Goal: Task Accomplishment & Management: Manage account settings

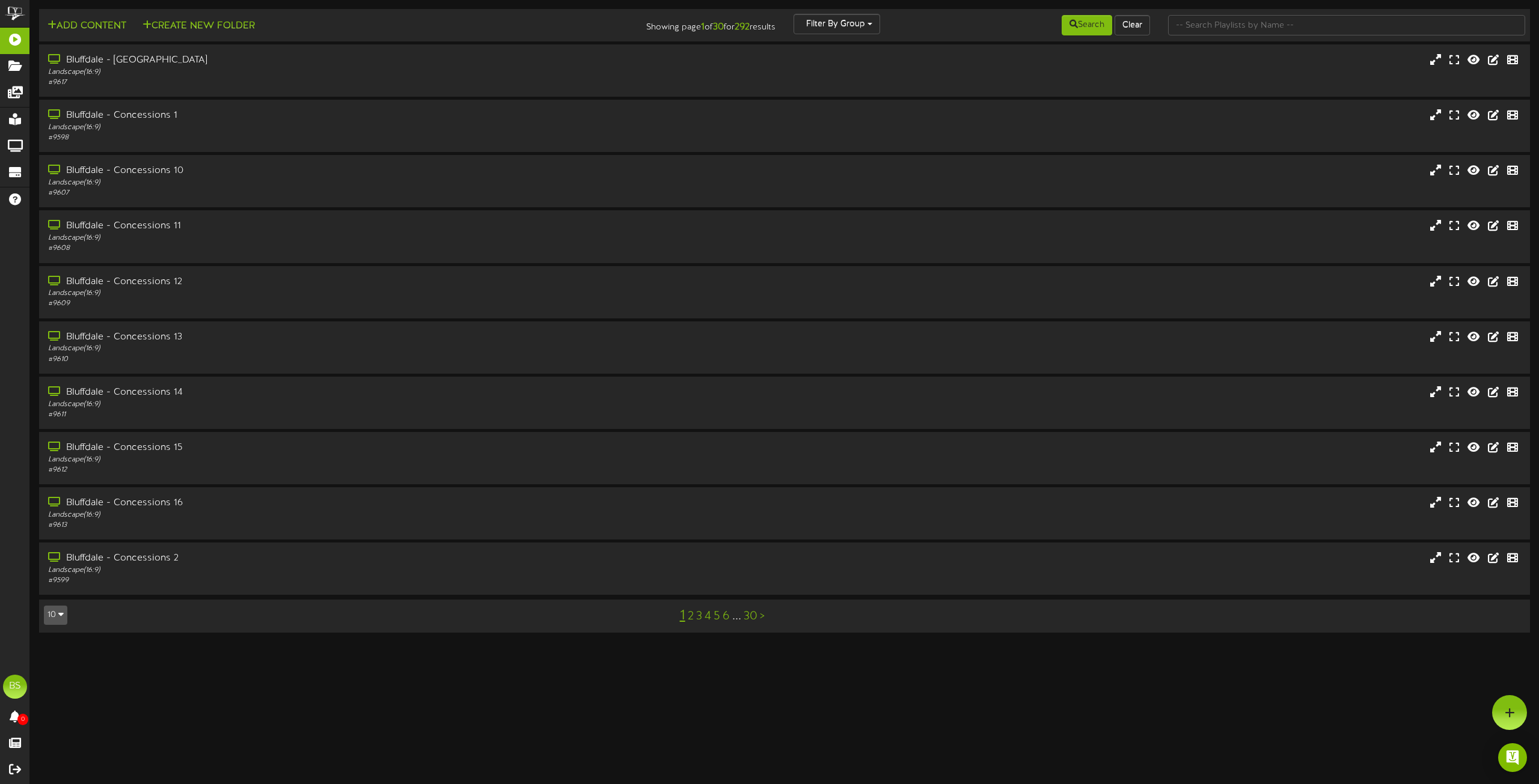
click at [61, 616] on icon "button" at bounding box center [62, 614] width 6 height 9
click at [53, 586] on div "100" at bounding box center [56, 592] width 23 height 18
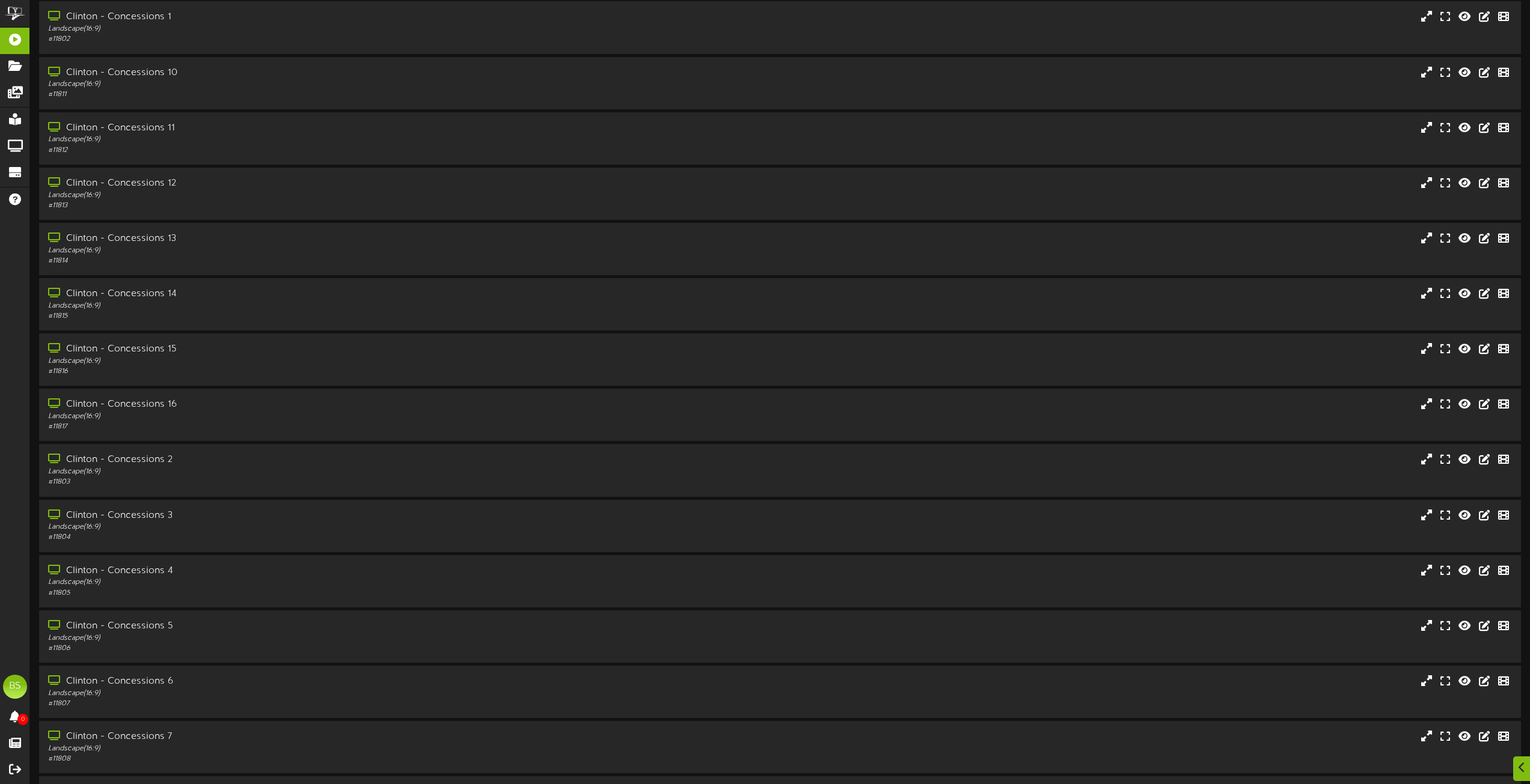
scroll to position [2103, 0]
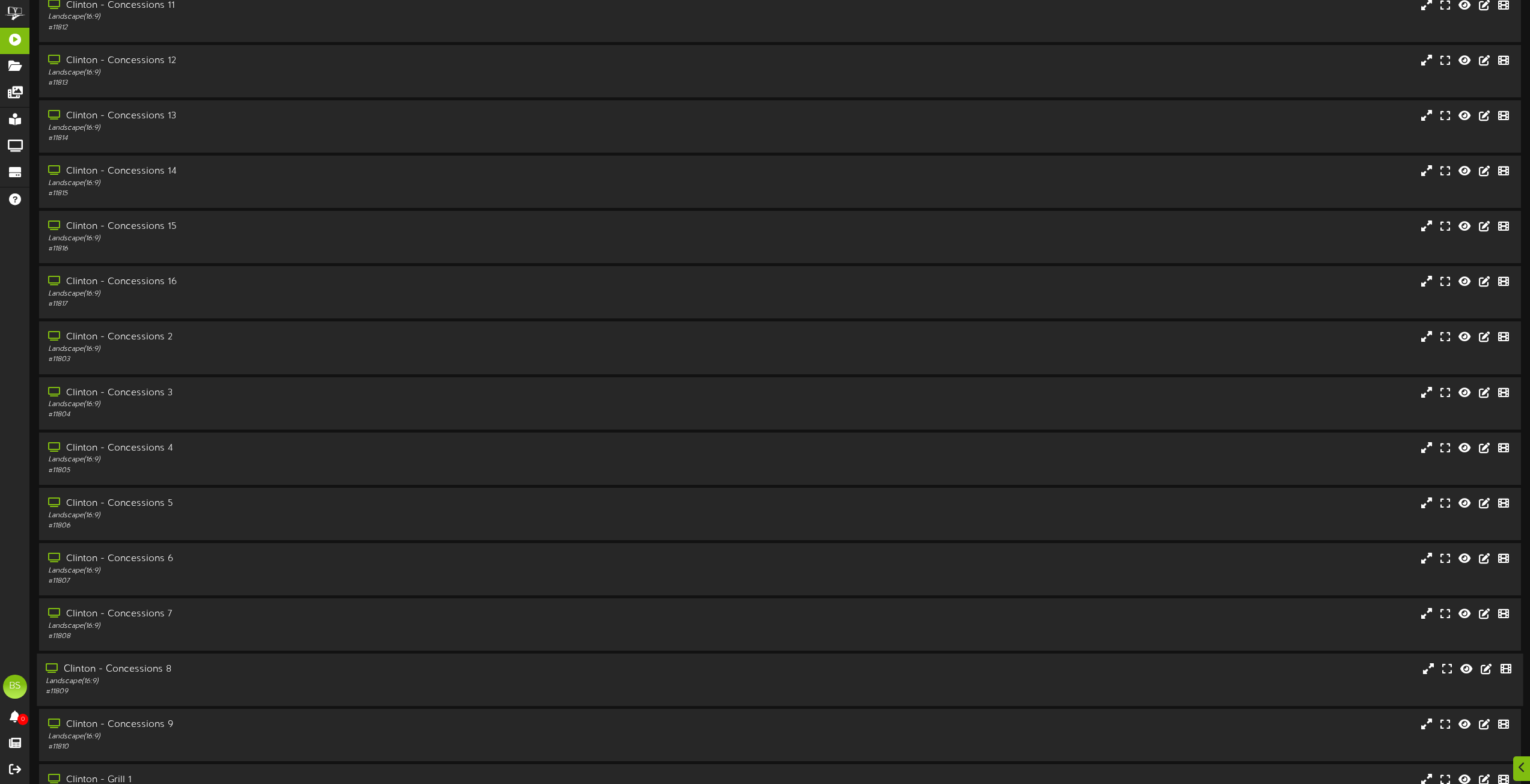
click at [160, 668] on div "Clinton - Concessions 8" at bounding box center [347, 670] width 602 height 13
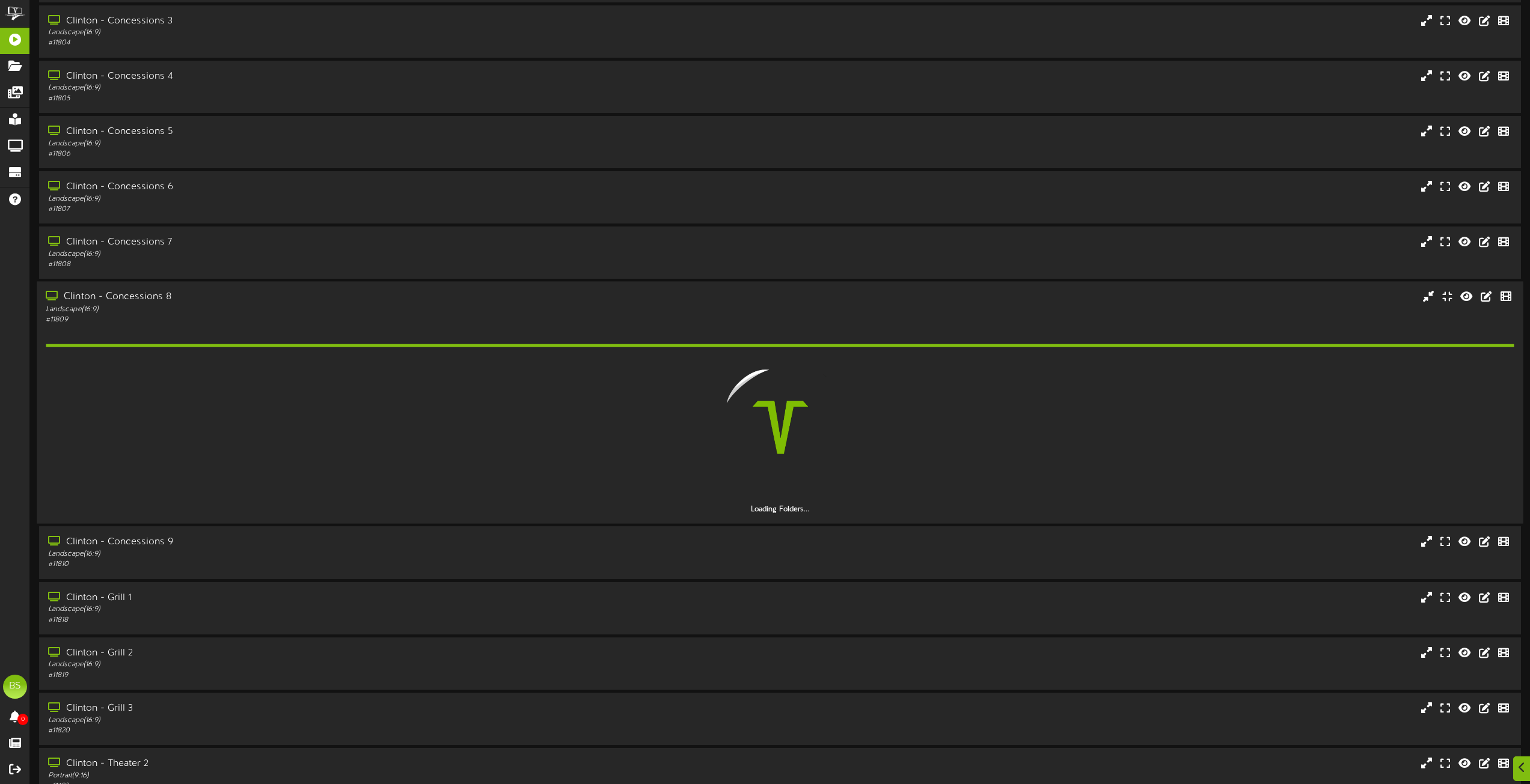
scroll to position [2524, 0]
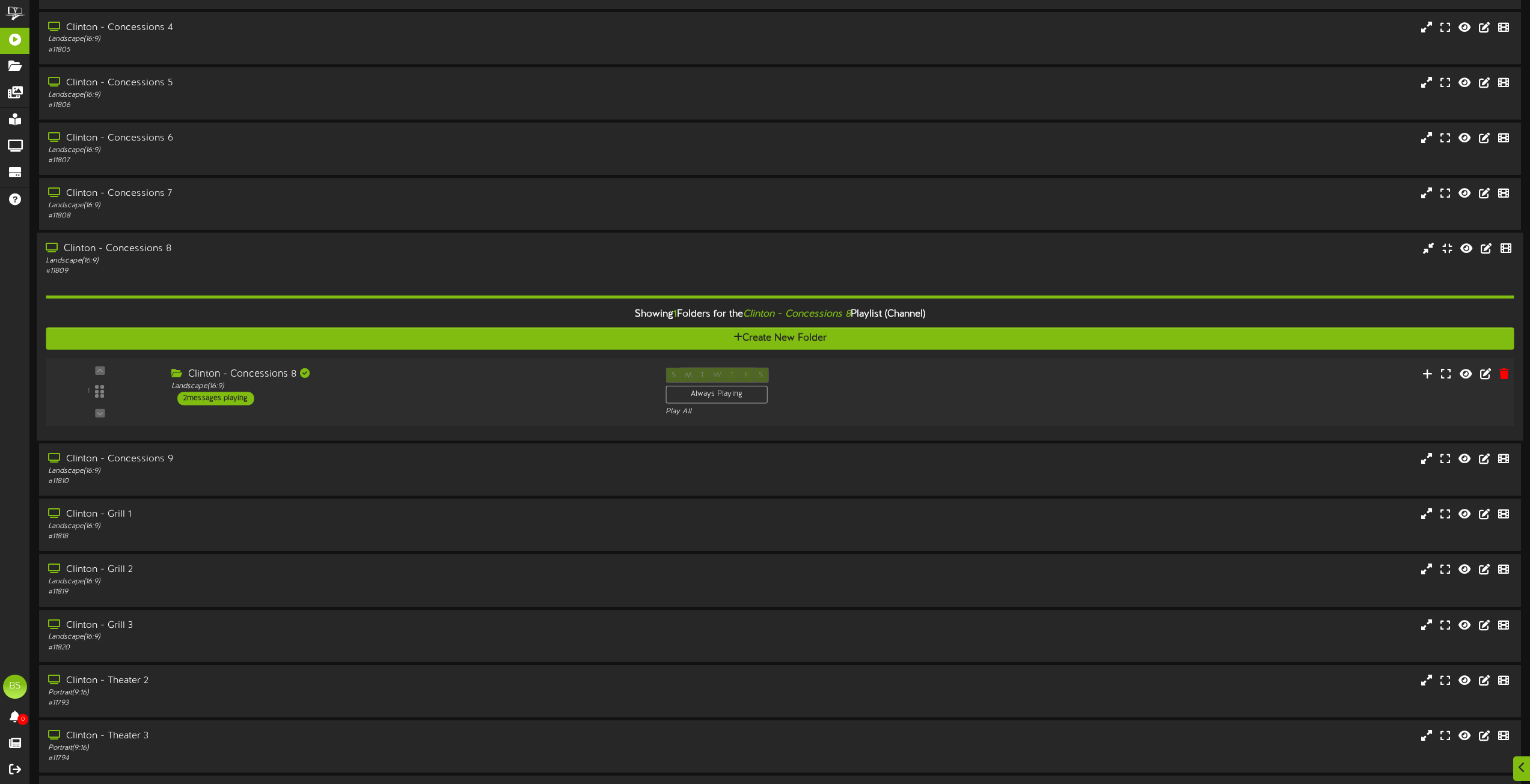
click at [235, 399] on div "2 messages playing" at bounding box center [216, 399] width 77 height 13
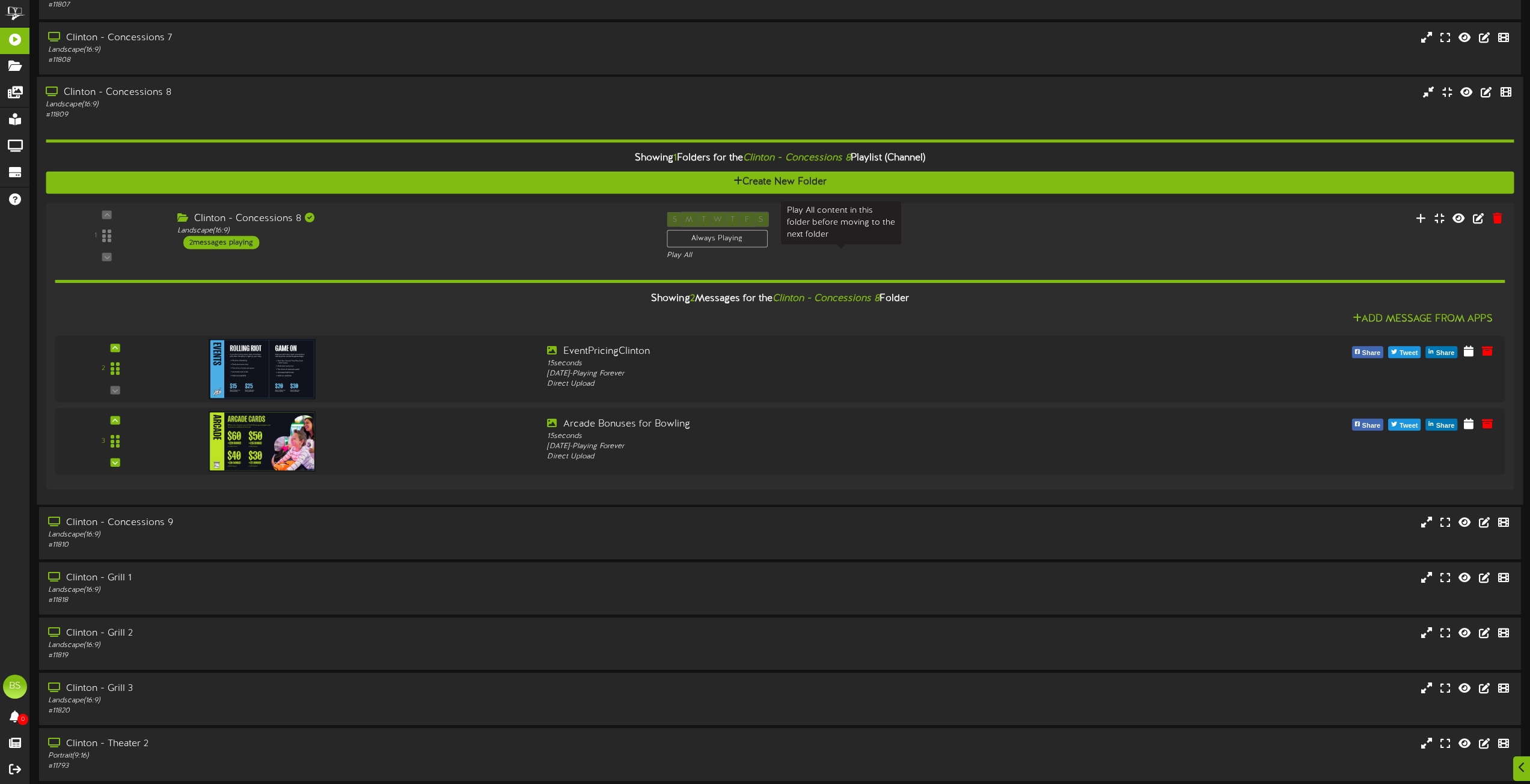
scroll to position [2705, 0]
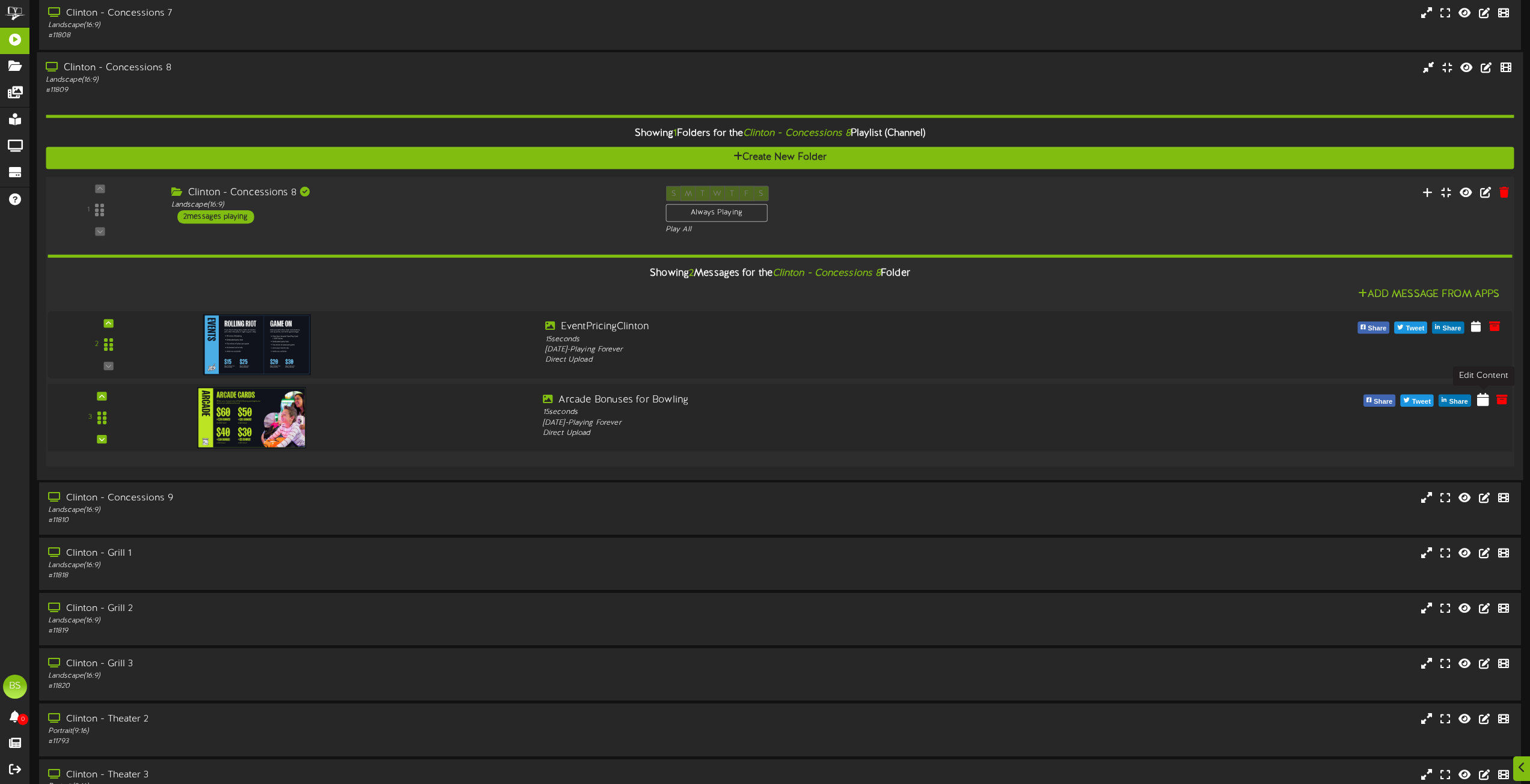
click at [1479, 403] on icon at bounding box center [1483, 399] width 12 height 13
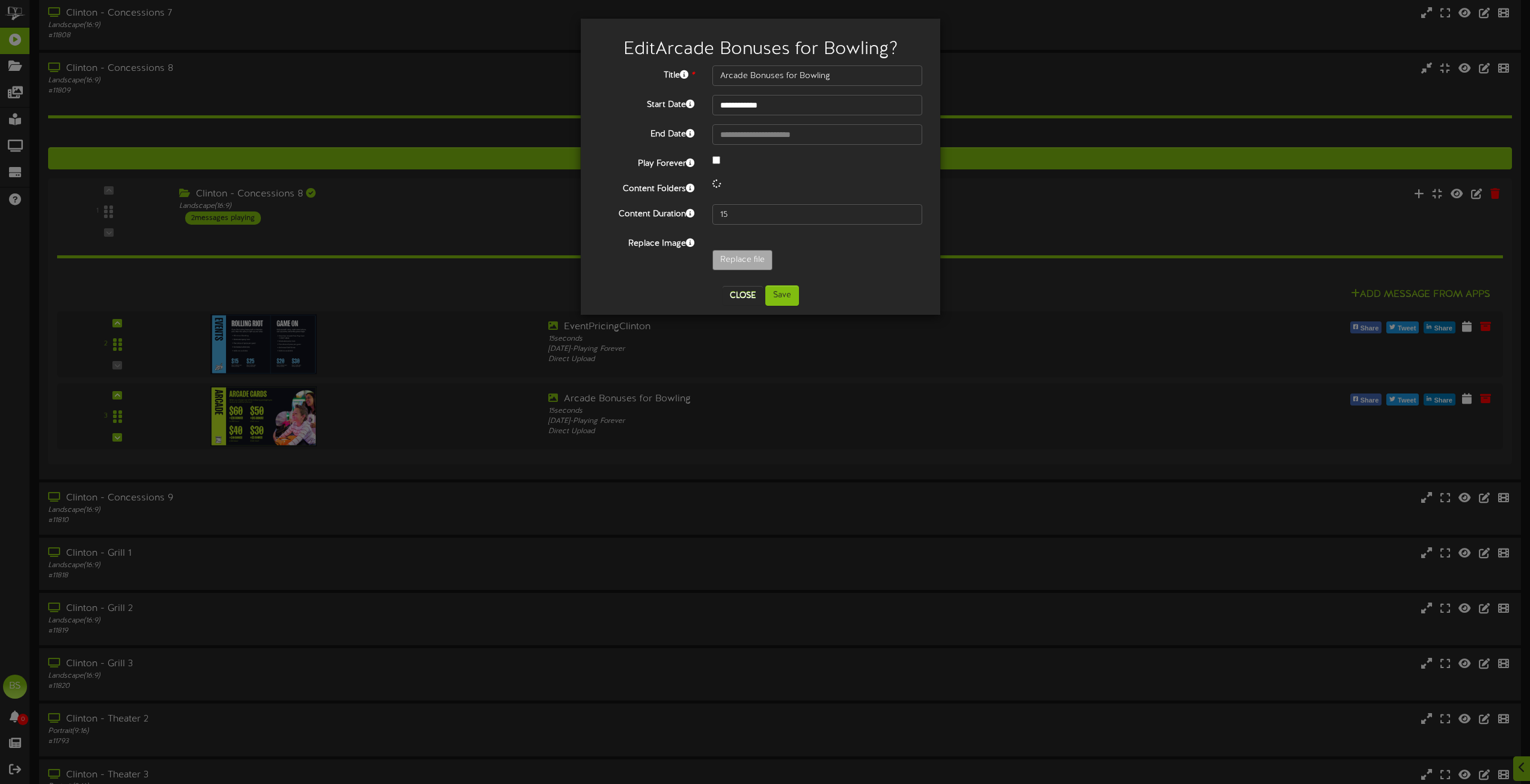
click at [716, 166] on div at bounding box center [817, 160] width 228 height 14
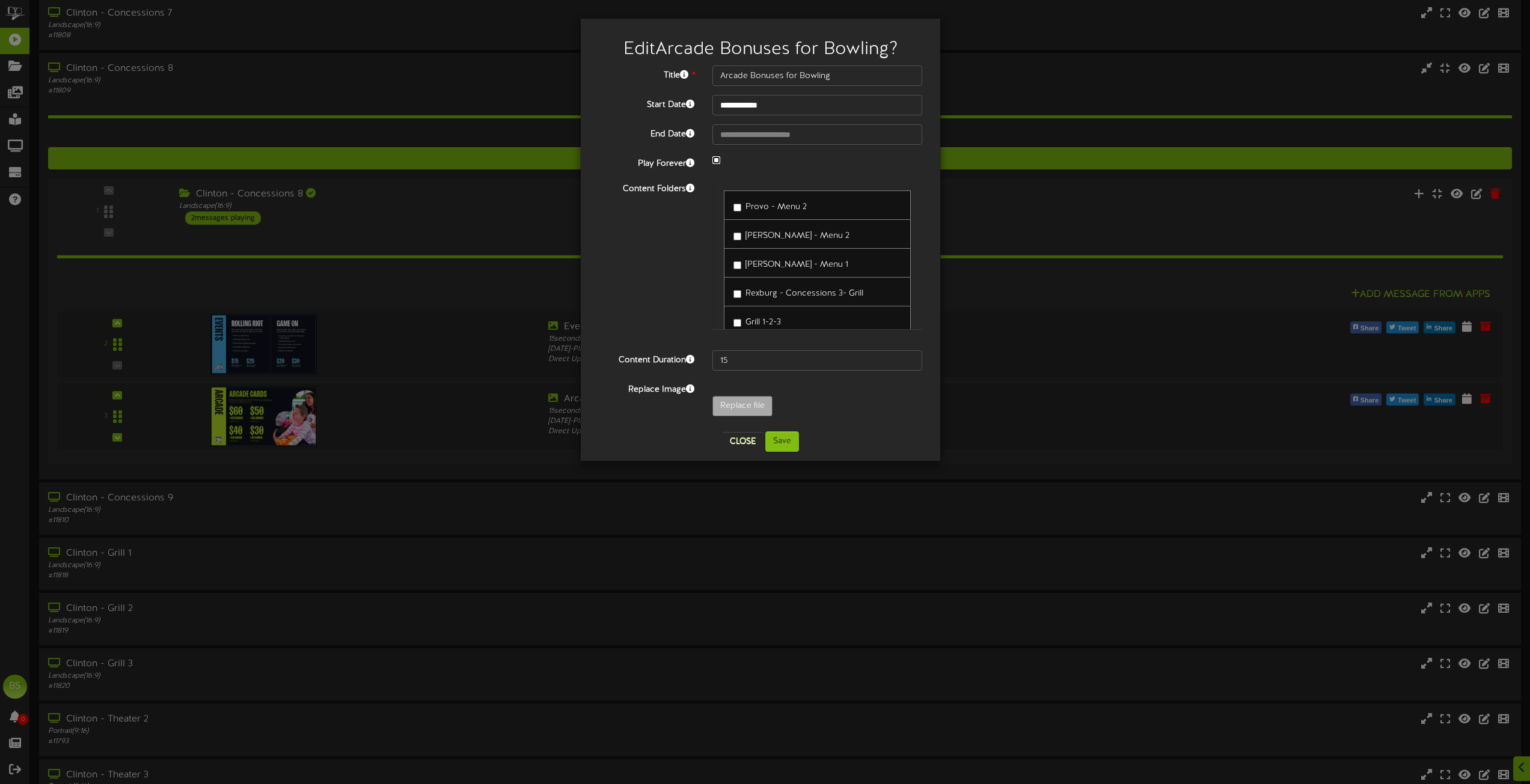
select select "*"
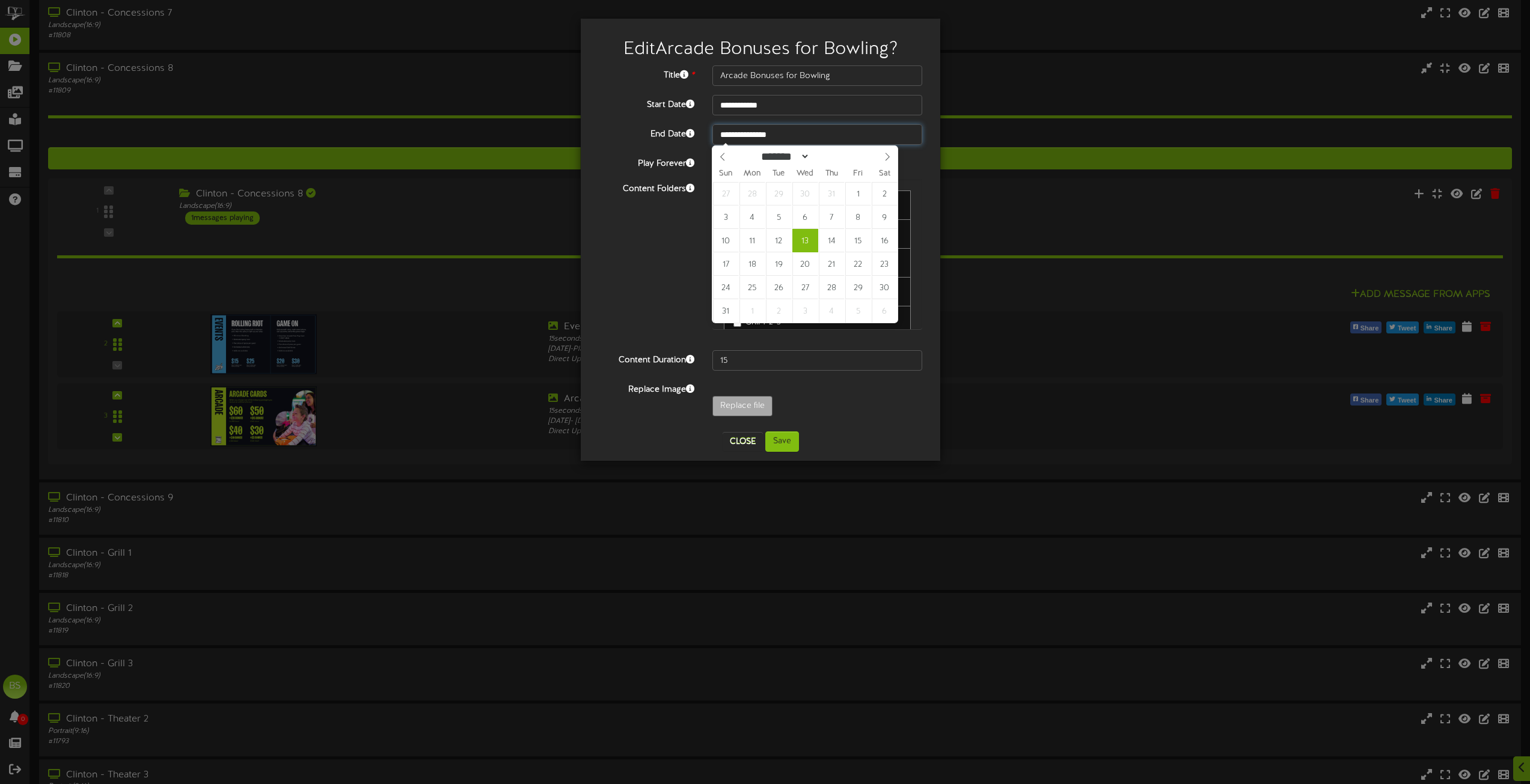
click at [745, 133] on input "**********" at bounding box center [817, 134] width 210 height 20
type input "**********"
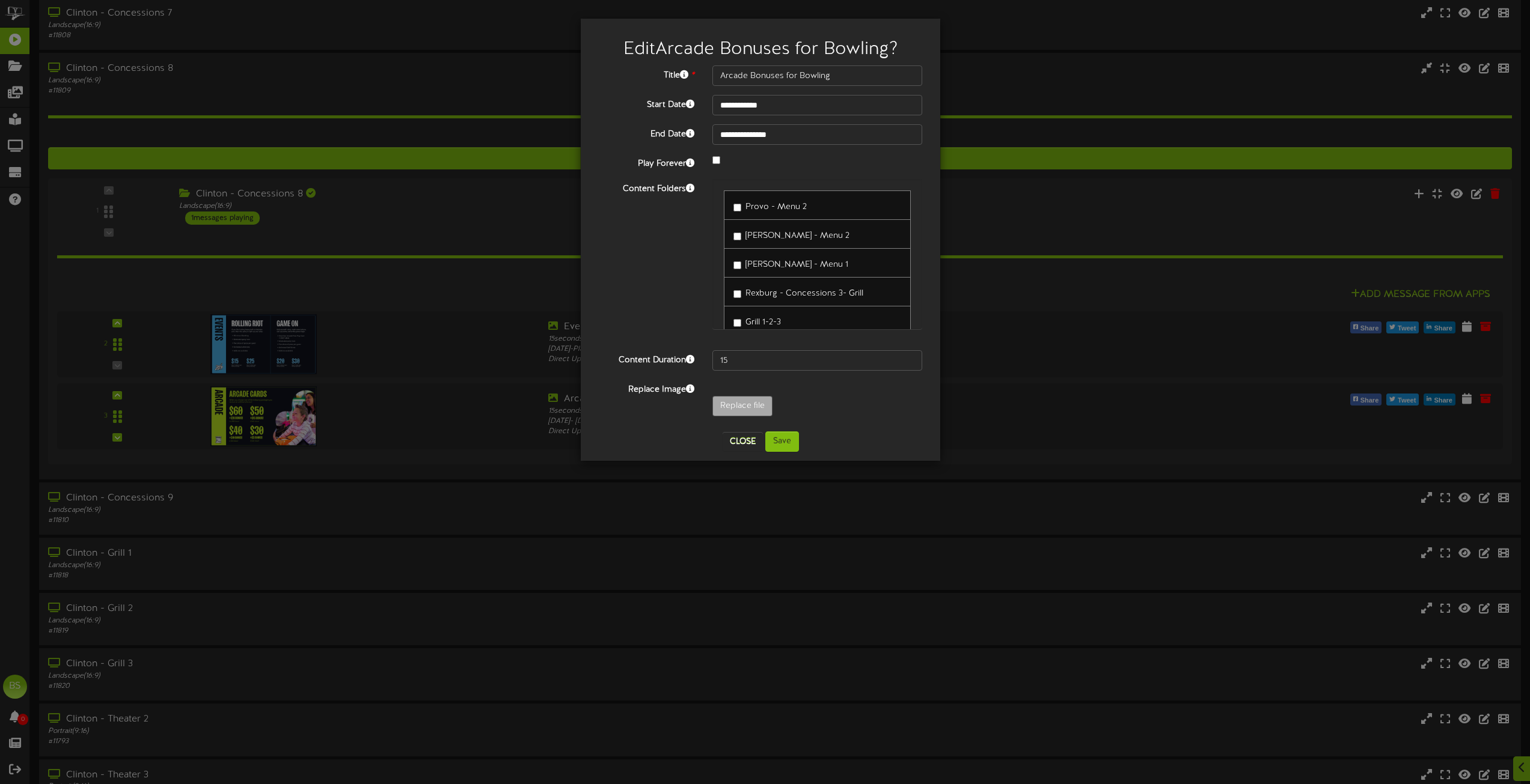
drag, startPoint x: 853, startPoint y: 396, endPoint x: 804, endPoint y: 430, distance: 59.6
click at [853, 396] on div "Replace Image Replace file" at bounding box center [760, 401] width 341 height 42
drag, startPoint x: 784, startPoint y: 447, endPoint x: 864, endPoint y: 423, distance: 83.5
click at [787, 446] on button "Save" at bounding box center [781, 441] width 34 height 20
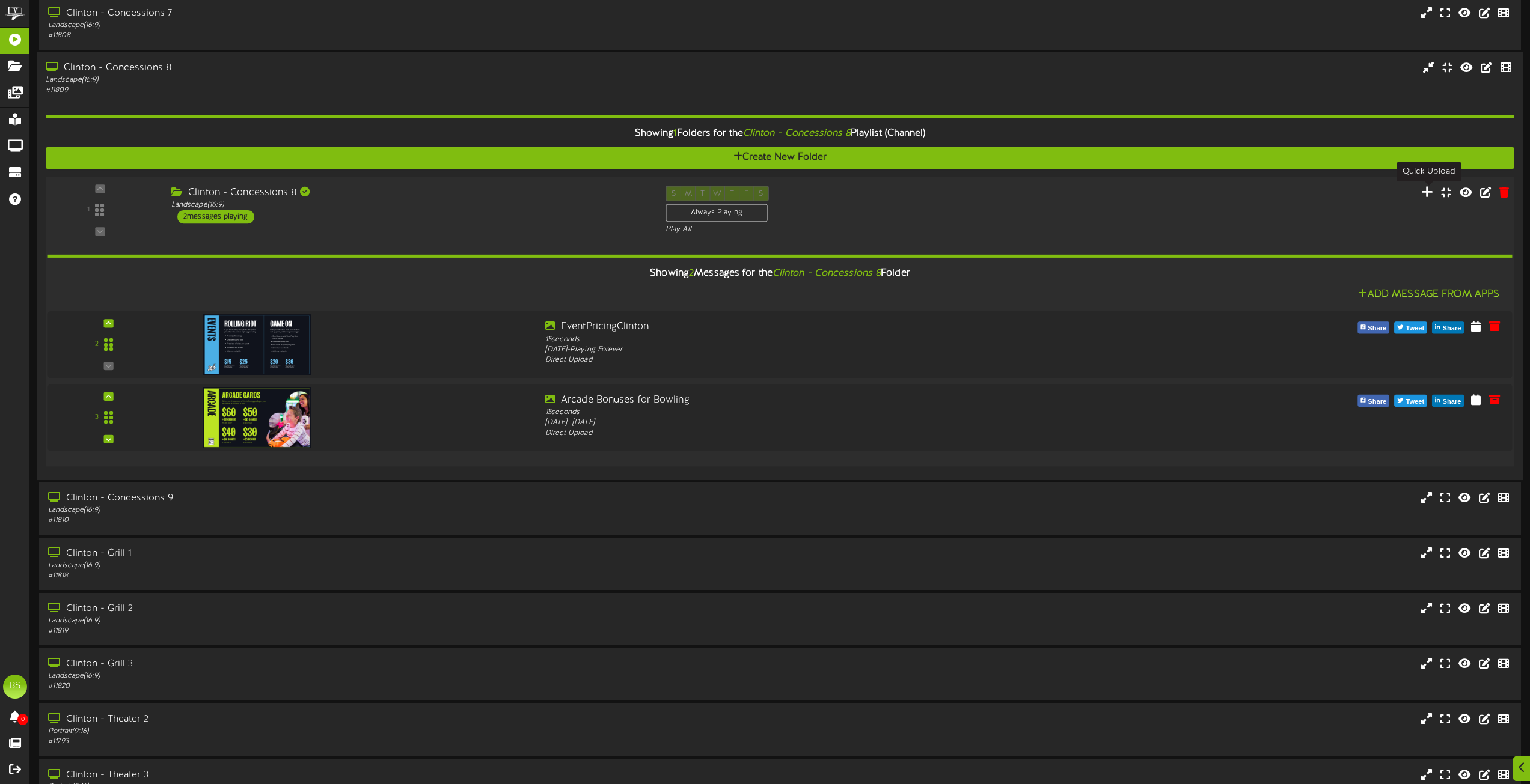
click at [1431, 194] on icon at bounding box center [1427, 192] width 12 height 13
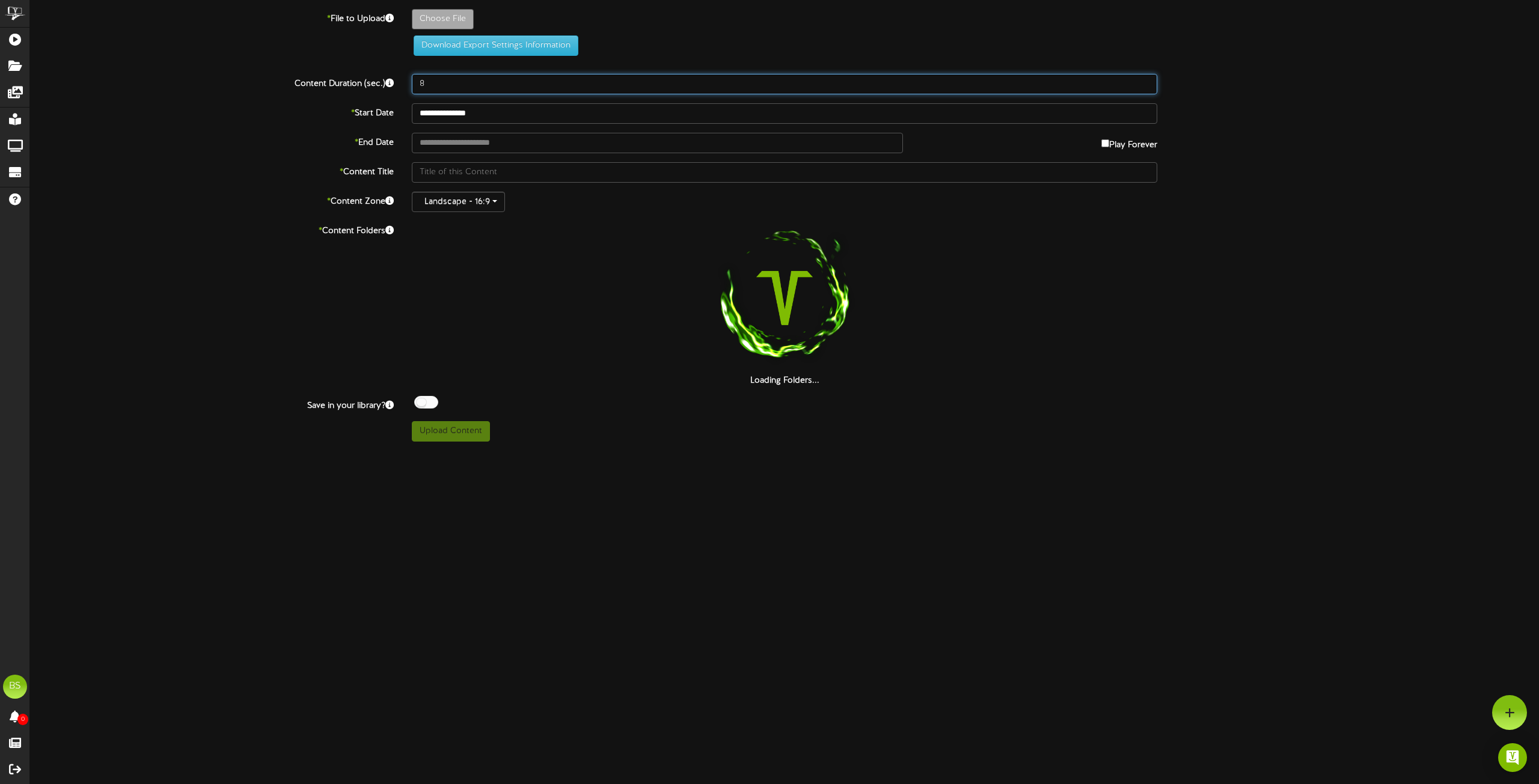
click at [440, 91] on input "8" at bounding box center [784, 84] width 746 height 20
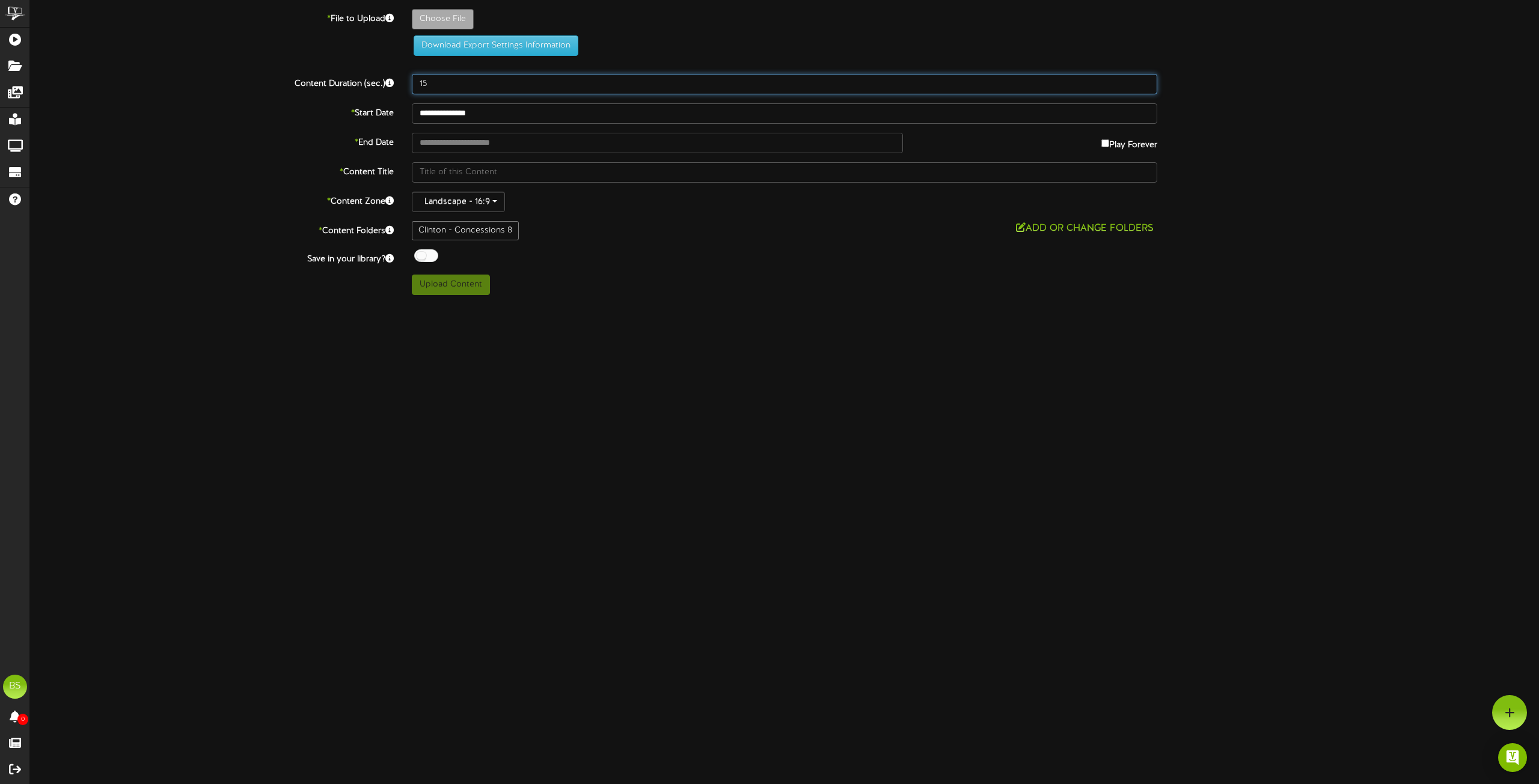
type input "15"
click at [420, 257] on div at bounding box center [426, 256] width 24 height 12
type input "**********"
type input "ScreenBowlingTimeRecommendation"
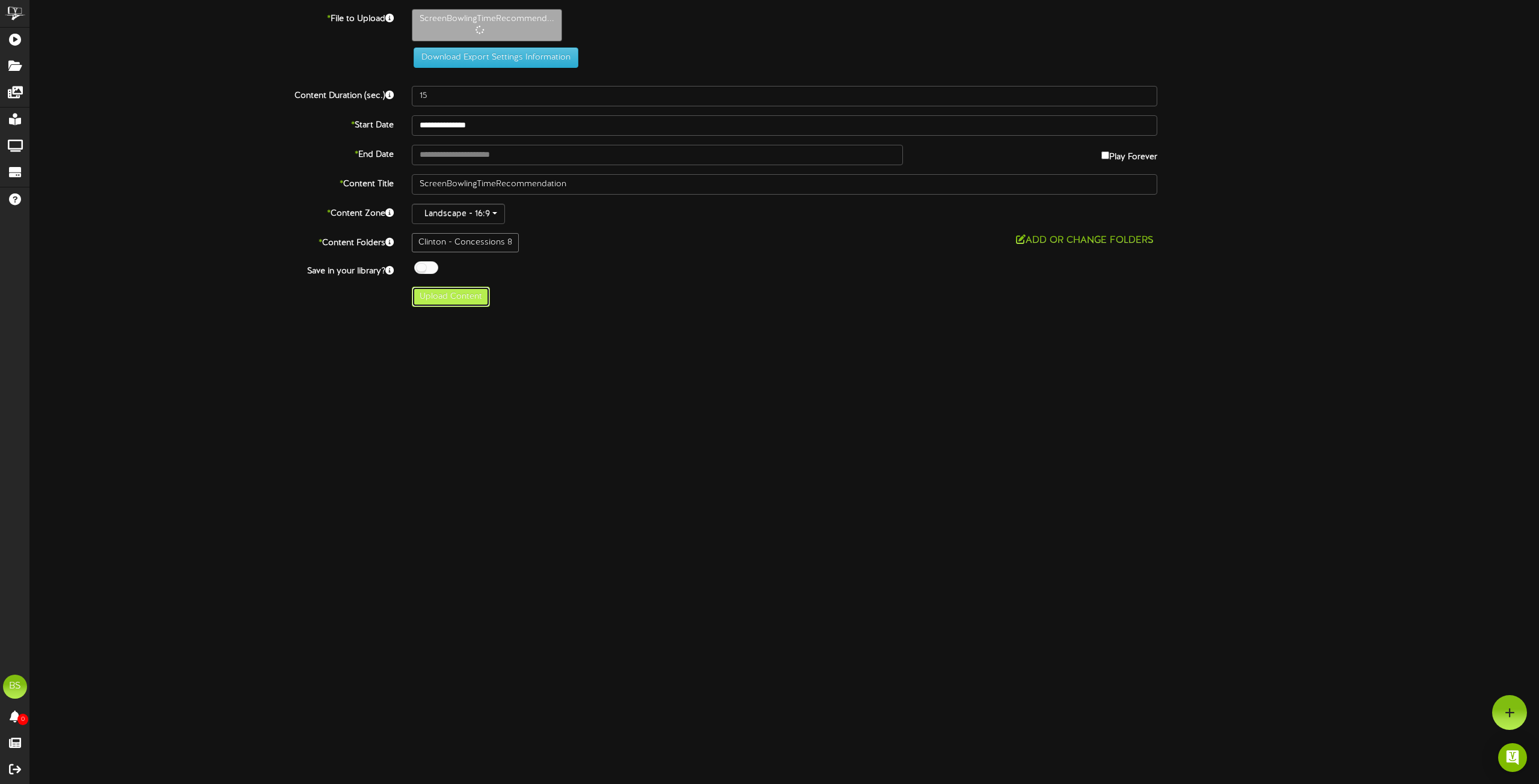
click at [459, 303] on button "Upload Content" at bounding box center [450, 296] width 78 height 20
type input "**********"
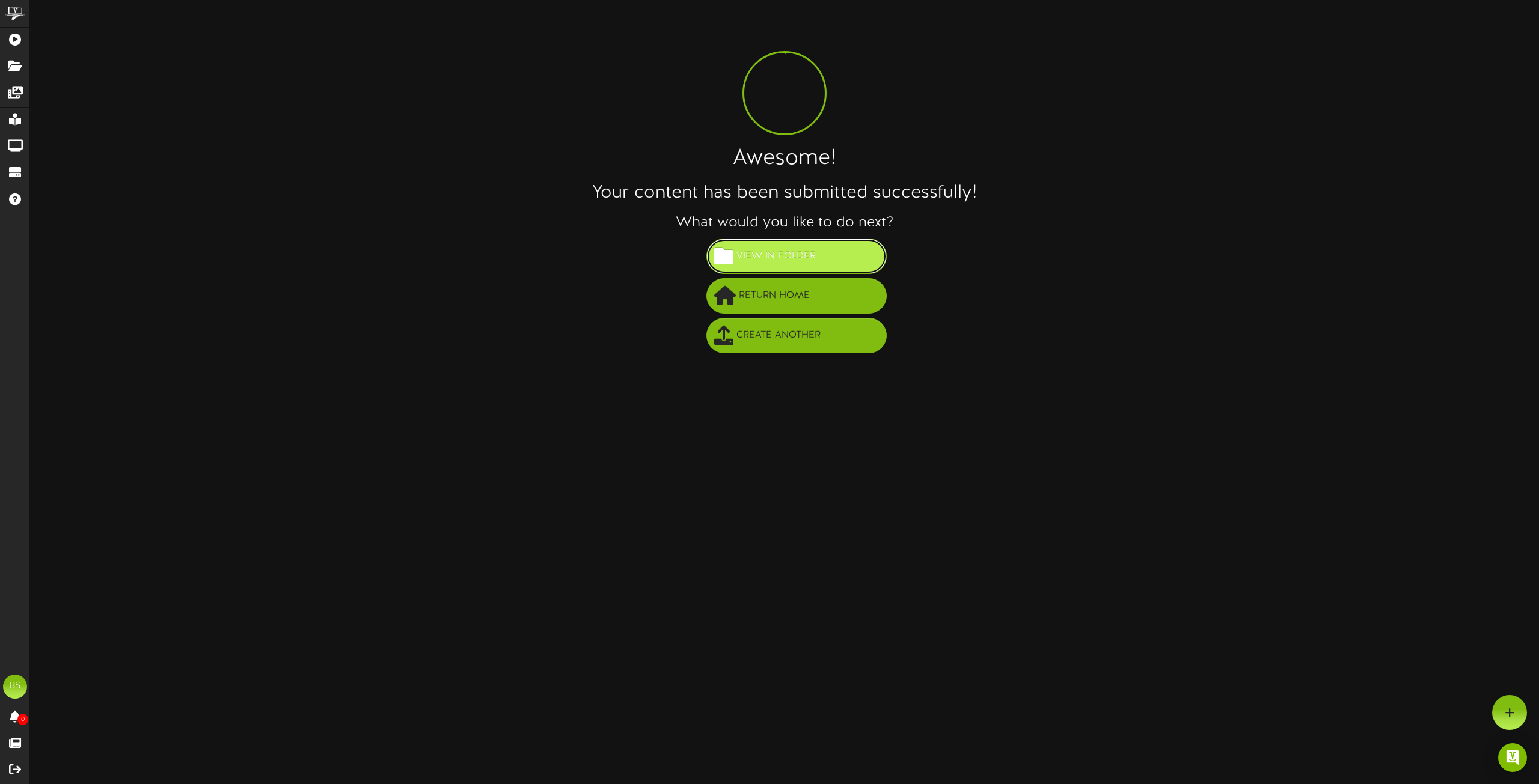
drag, startPoint x: 797, startPoint y: 259, endPoint x: 818, endPoint y: 265, distance: 21.8
click at [797, 259] on span "View in Folder" at bounding box center [776, 256] width 86 height 20
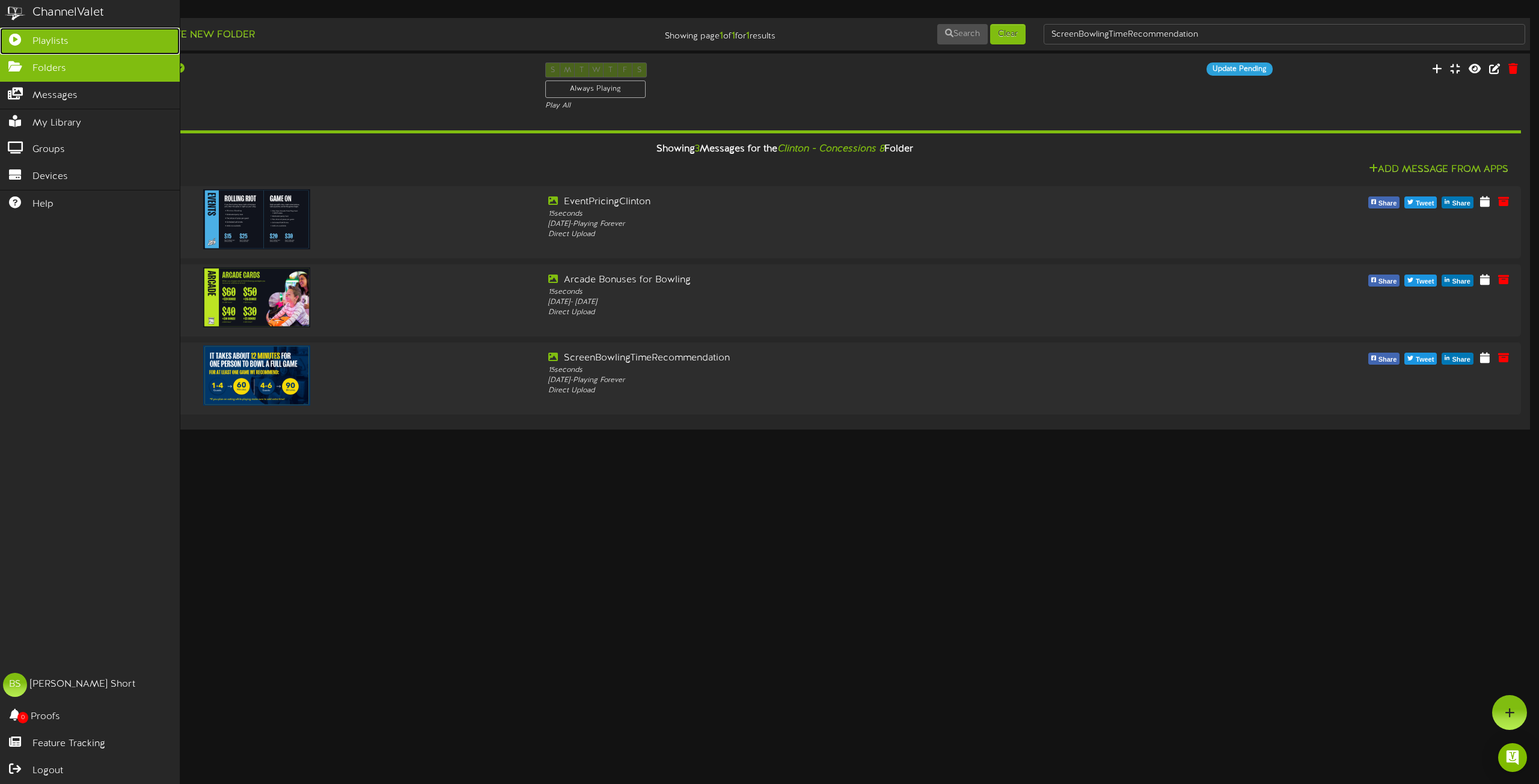
click at [56, 35] on span "Playlists" at bounding box center [51, 41] width 37 height 13
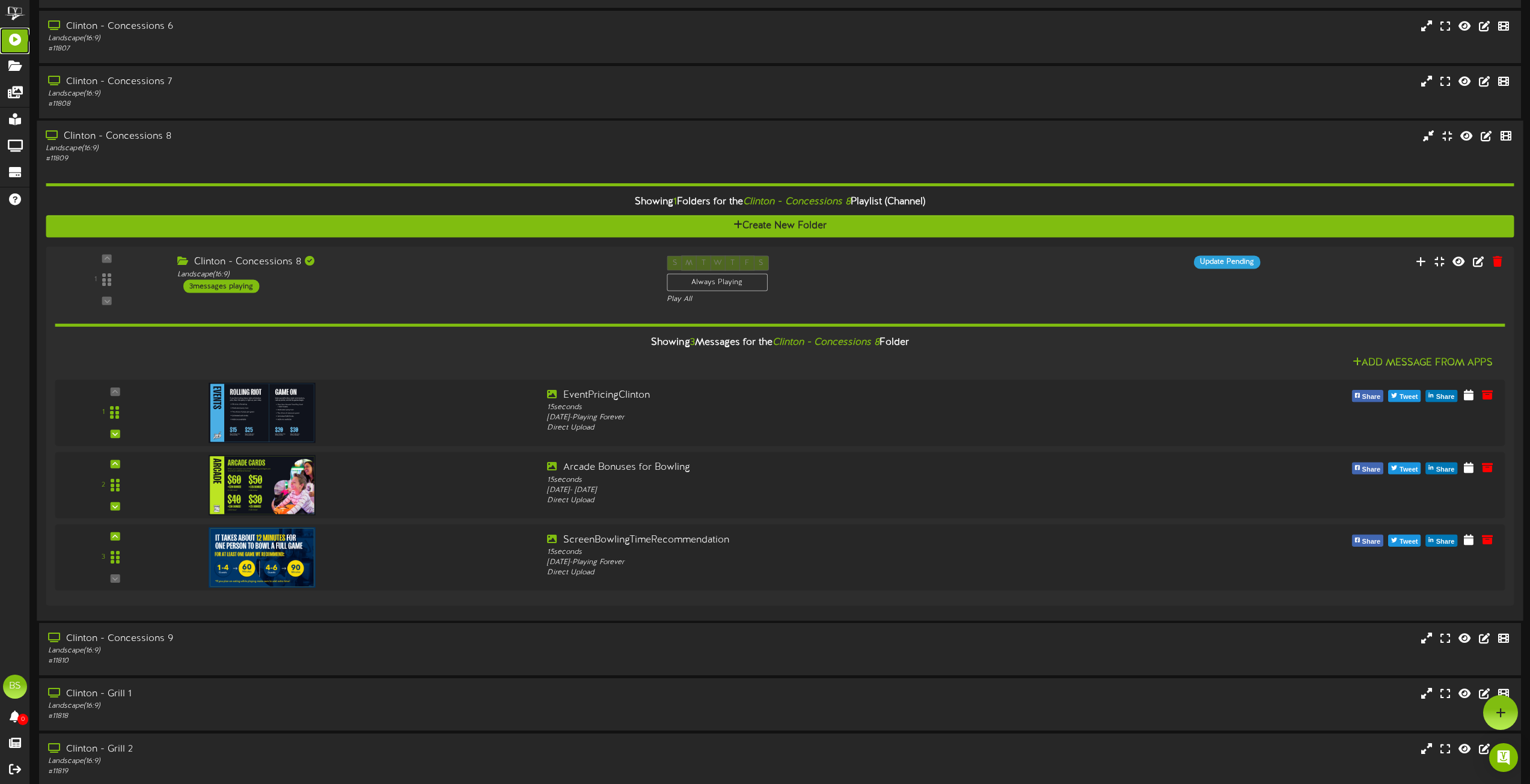
scroll to position [2585, 0]
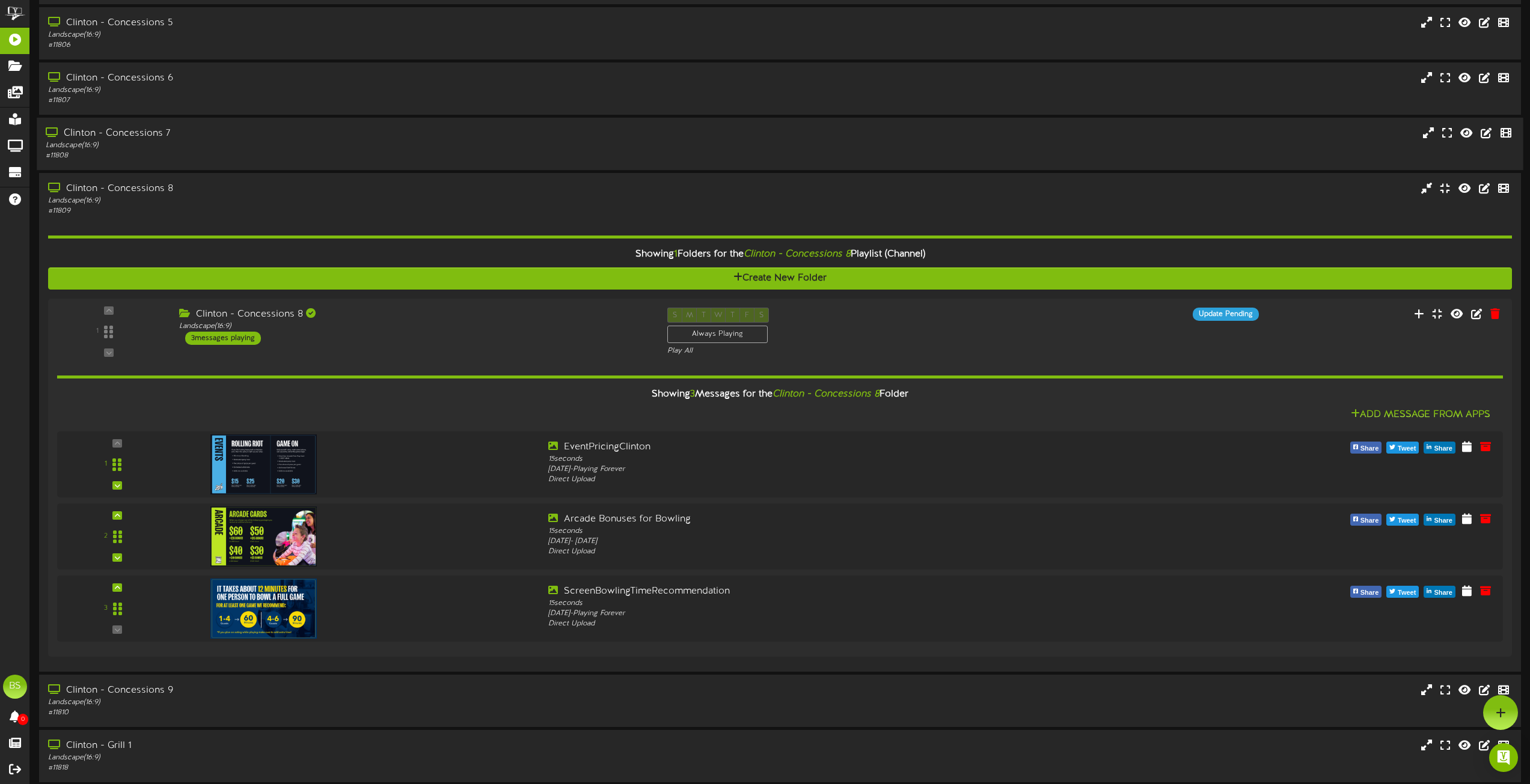
drag, startPoint x: 119, startPoint y: 187, endPoint x: 226, endPoint y: 151, distance: 112.9
click at [119, 187] on div "Clinton - Concessions 8" at bounding box center [348, 189] width 600 height 13
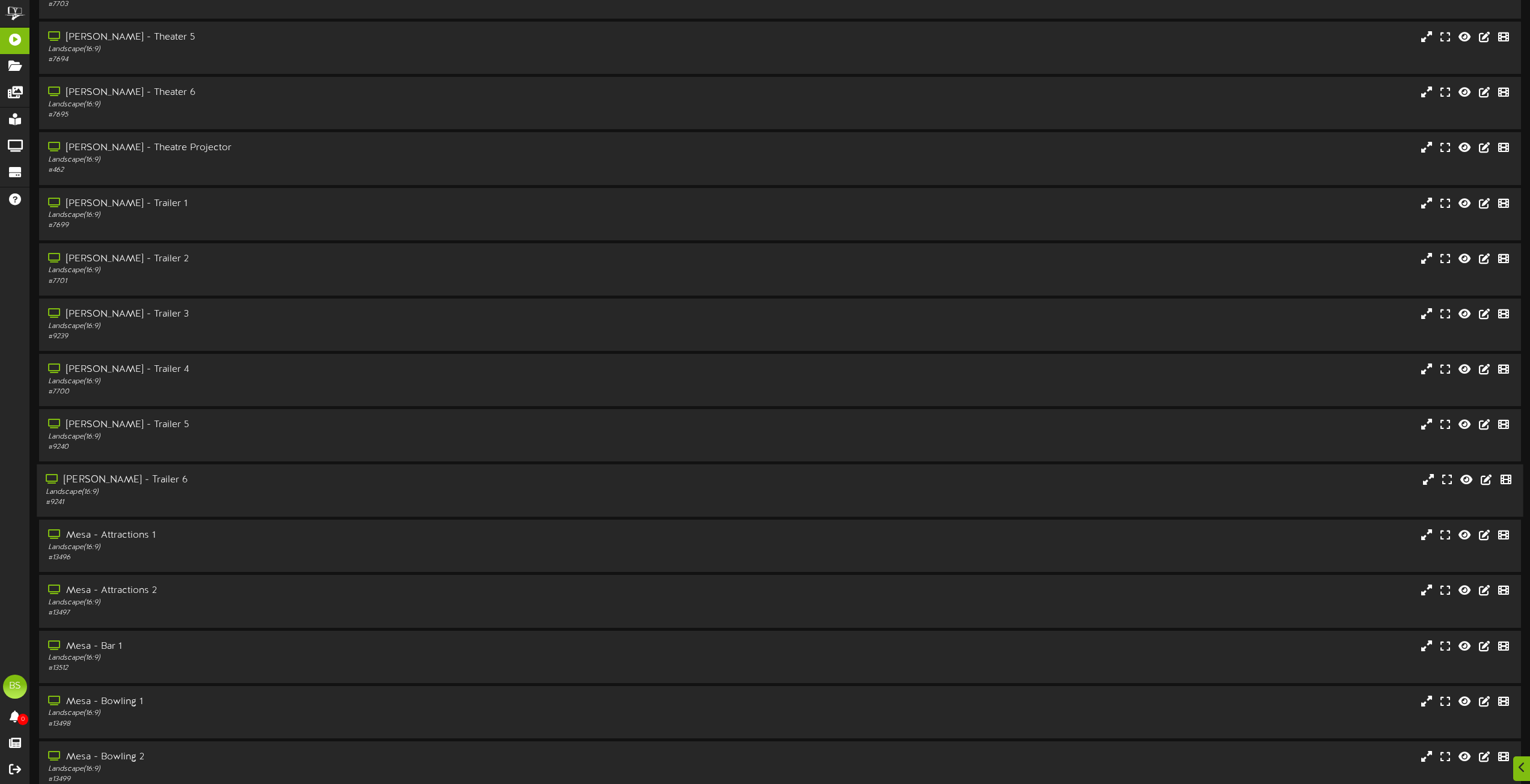
scroll to position [4843, 0]
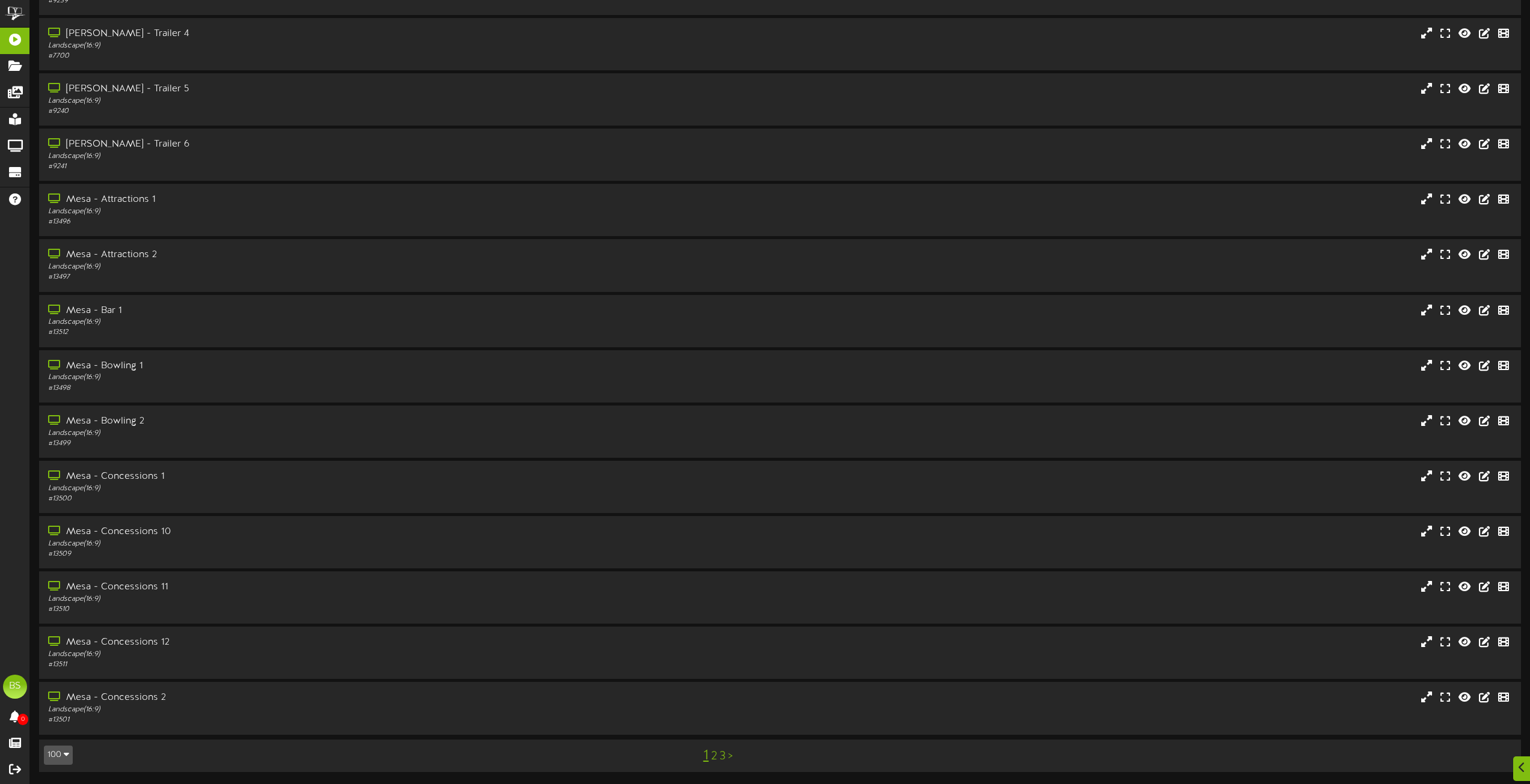
click at [714, 756] on link "2" at bounding box center [714, 757] width 6 height 13
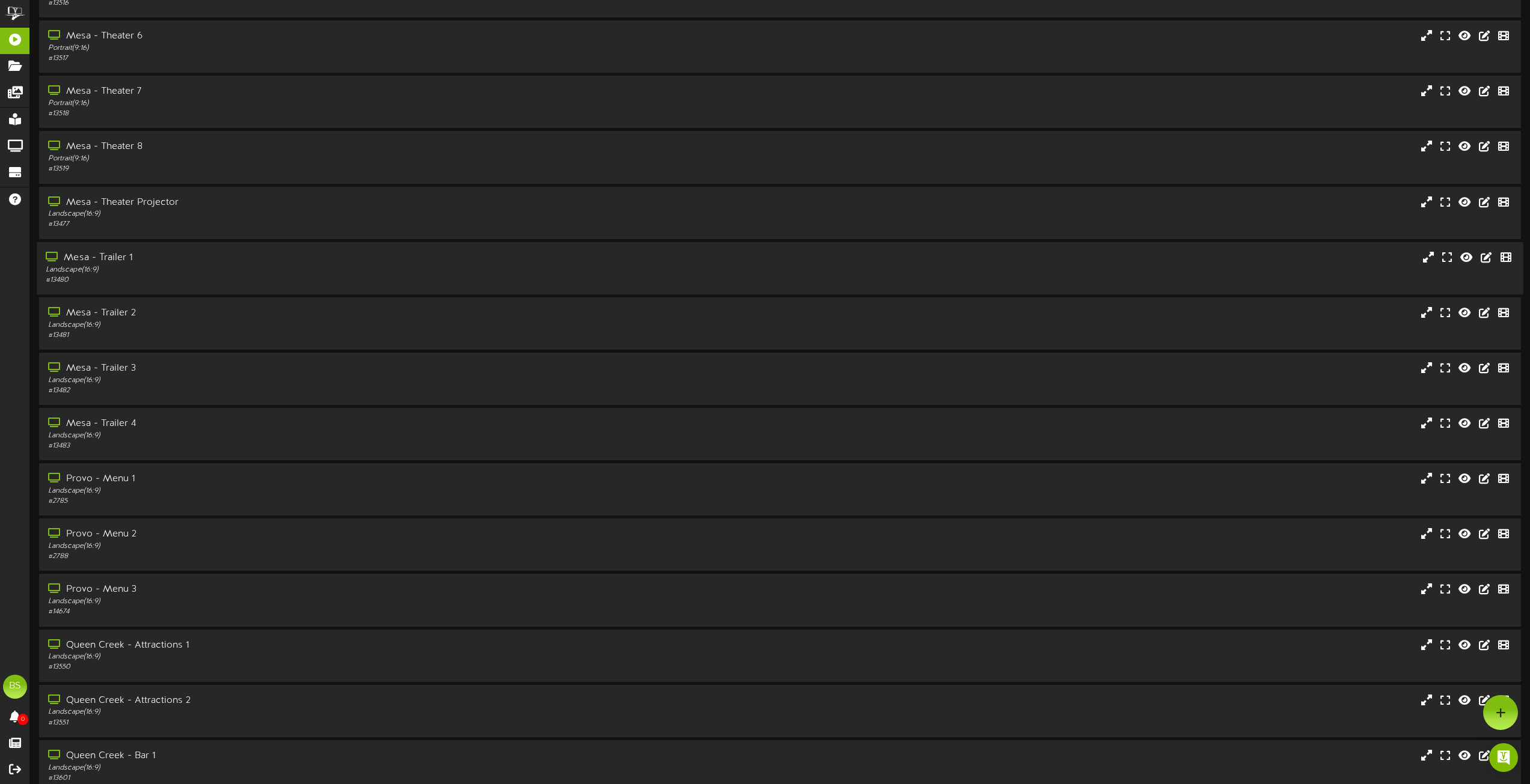
scroll to position [962, 0]
click at [121, 481] on div "Provo - Menu 1" at bounding box center [347, 482] width 602 height 13
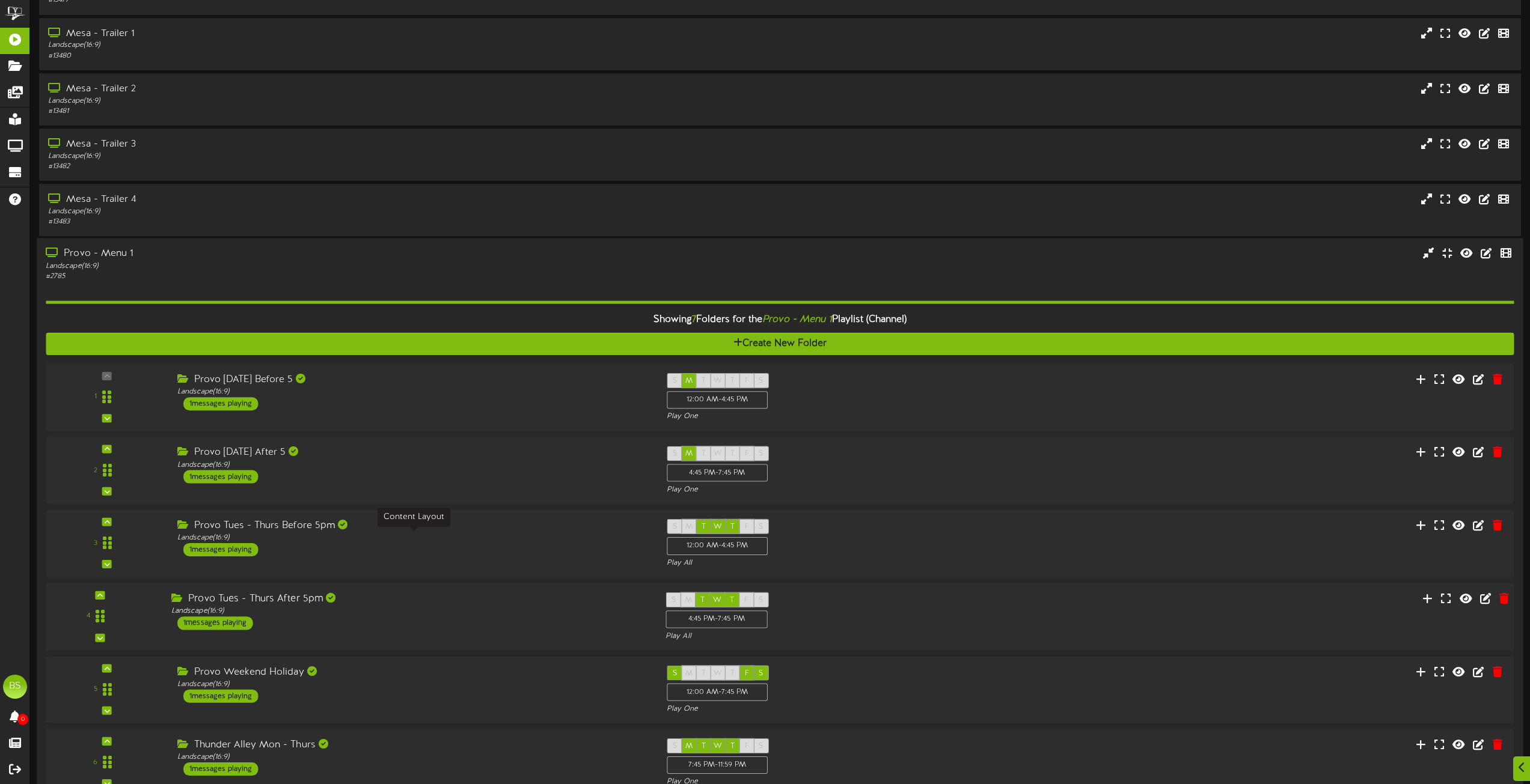
scroll to position [1503, 0]
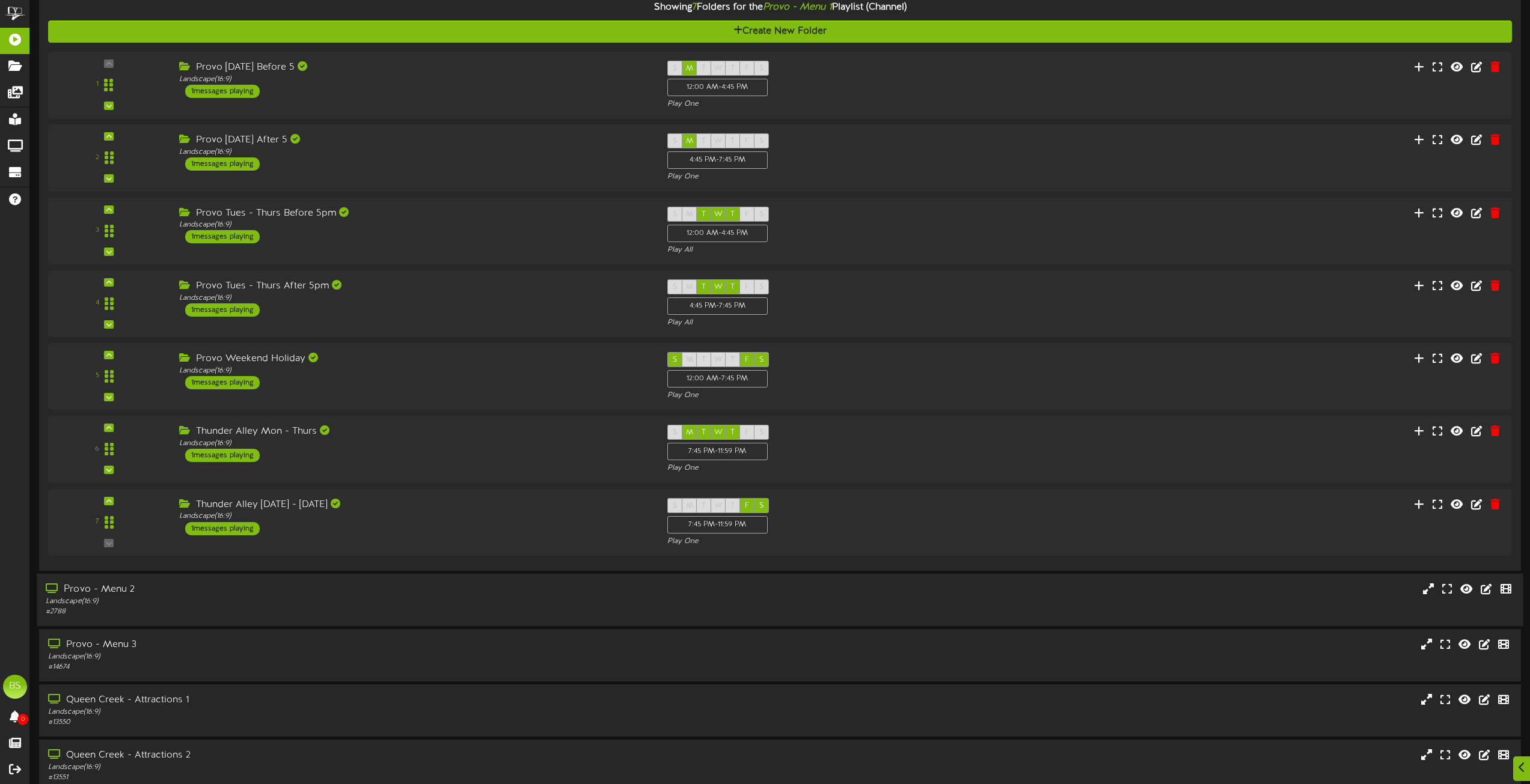
click at [110, 587] on div "Provo - Menu 2" at bounding box center [347, 590] width 602 height 13
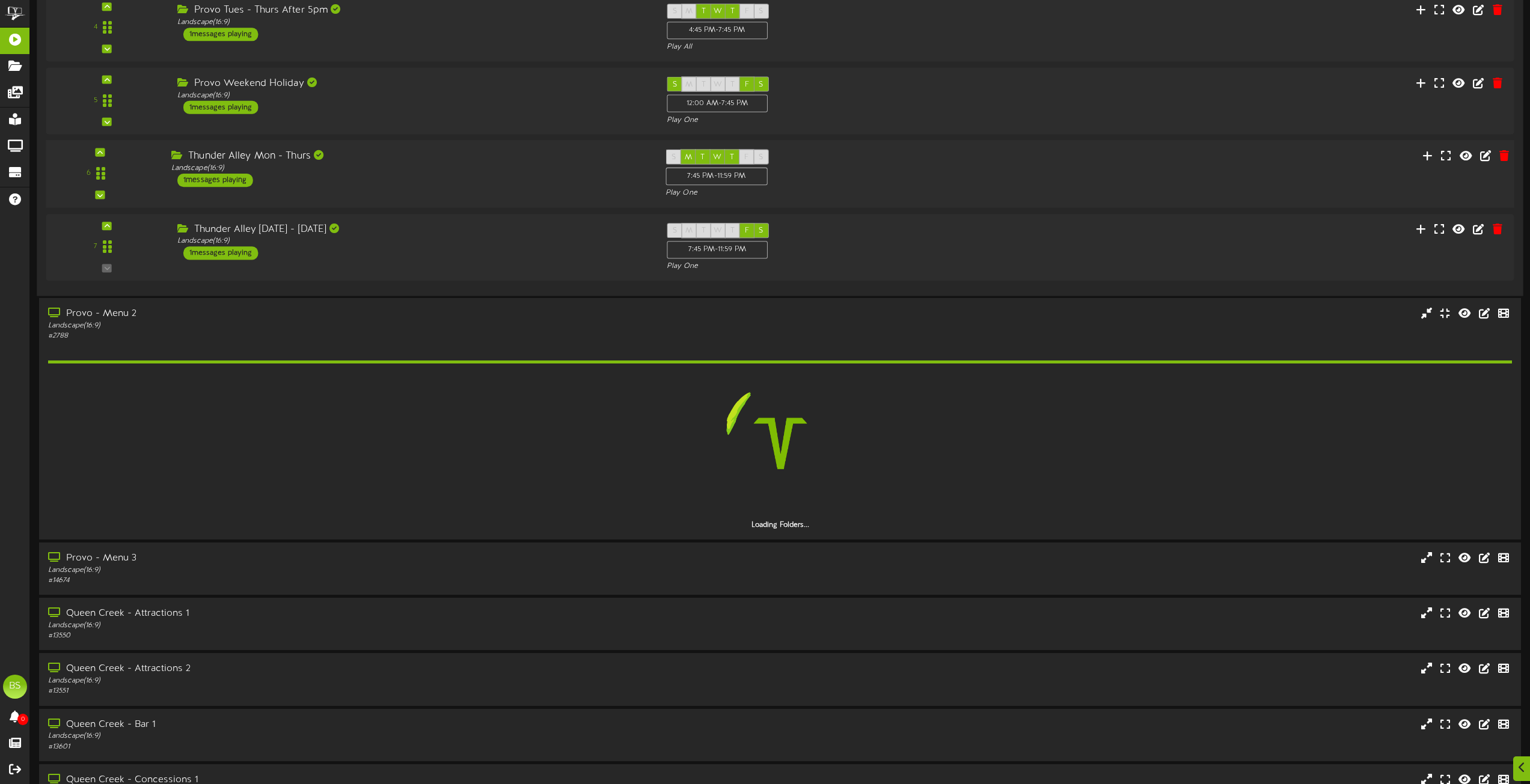
scroll to position [1863, 0]
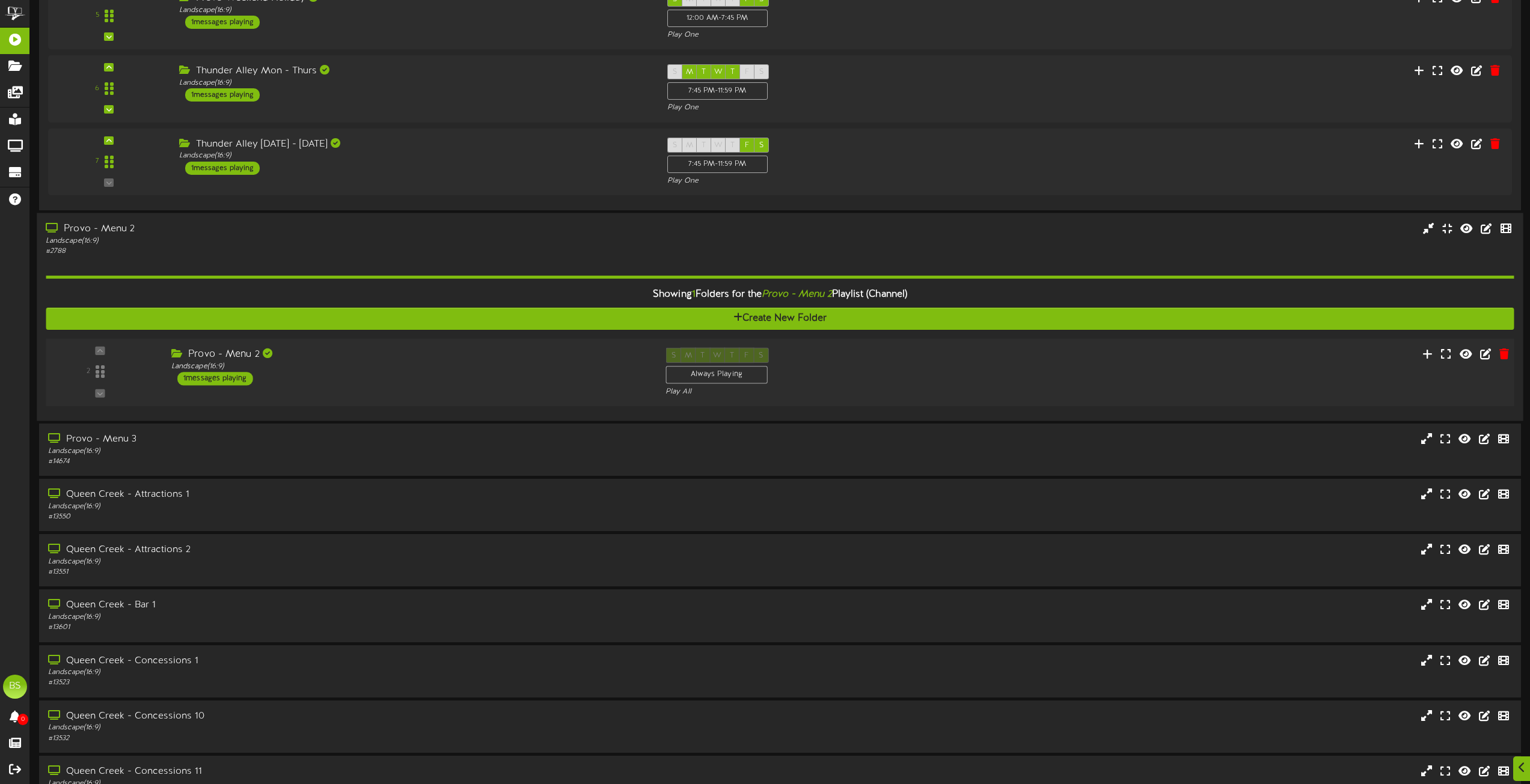
click at [216, 382] on div "1 messages playing" at bounding box center [215, 379] width 76 height 13
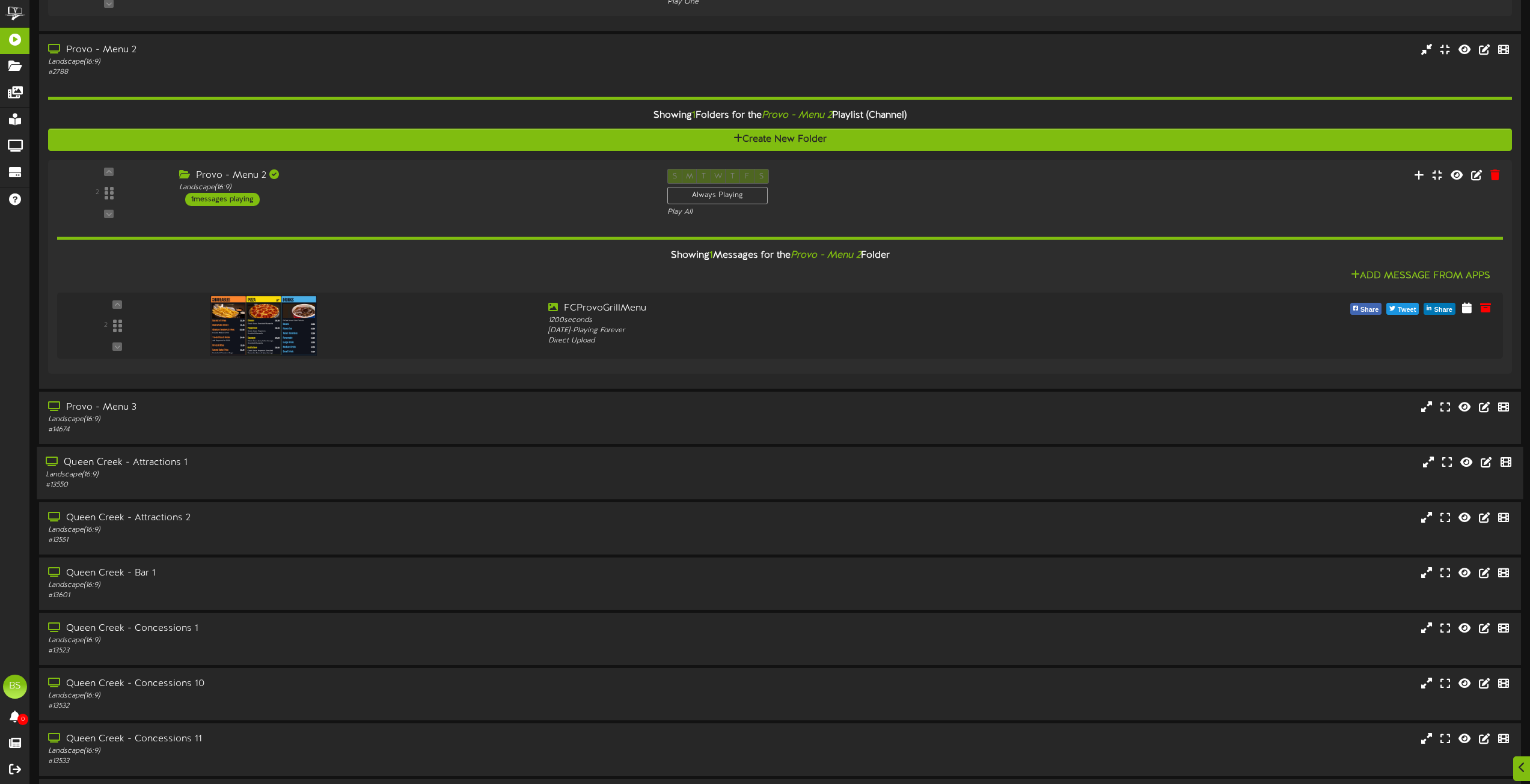
scroll to position [2044, 0]
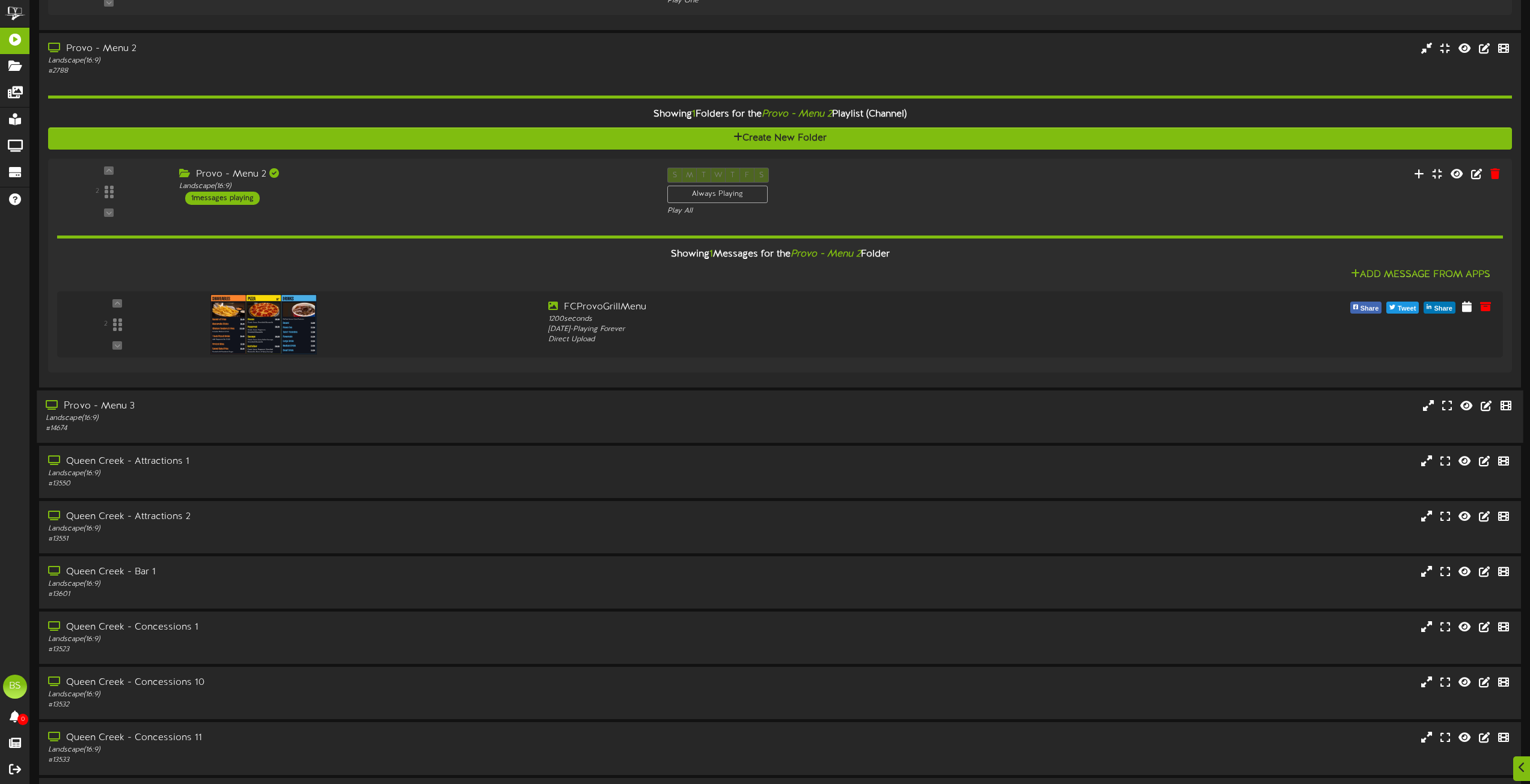
click at [116, 404] on div "Provo - Menu 3" at bounding box center [347, 406] width 602 height 13
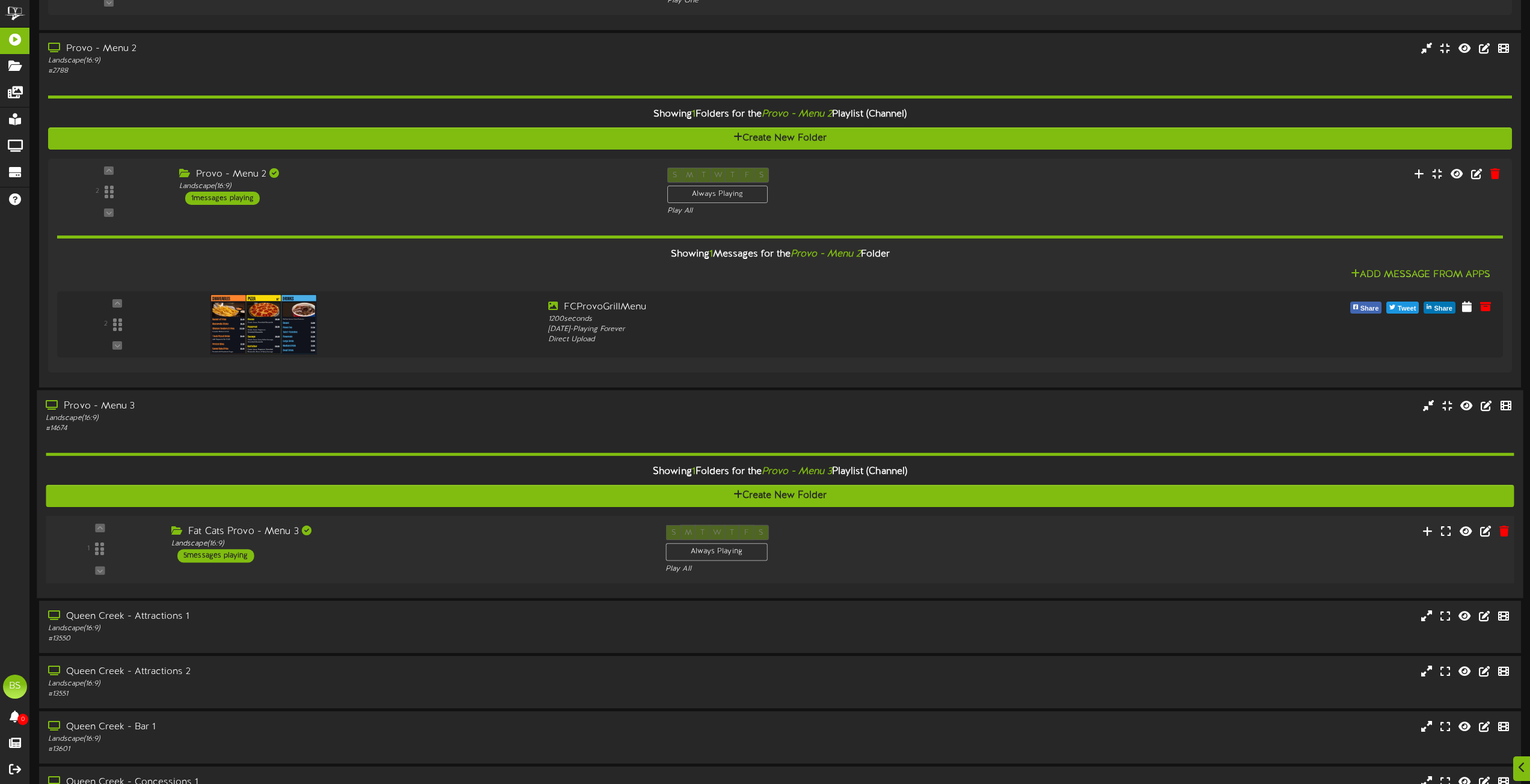
click at [241, 552] on div "5 messages playing" at bounding box center [216, 556] width 77 height 13
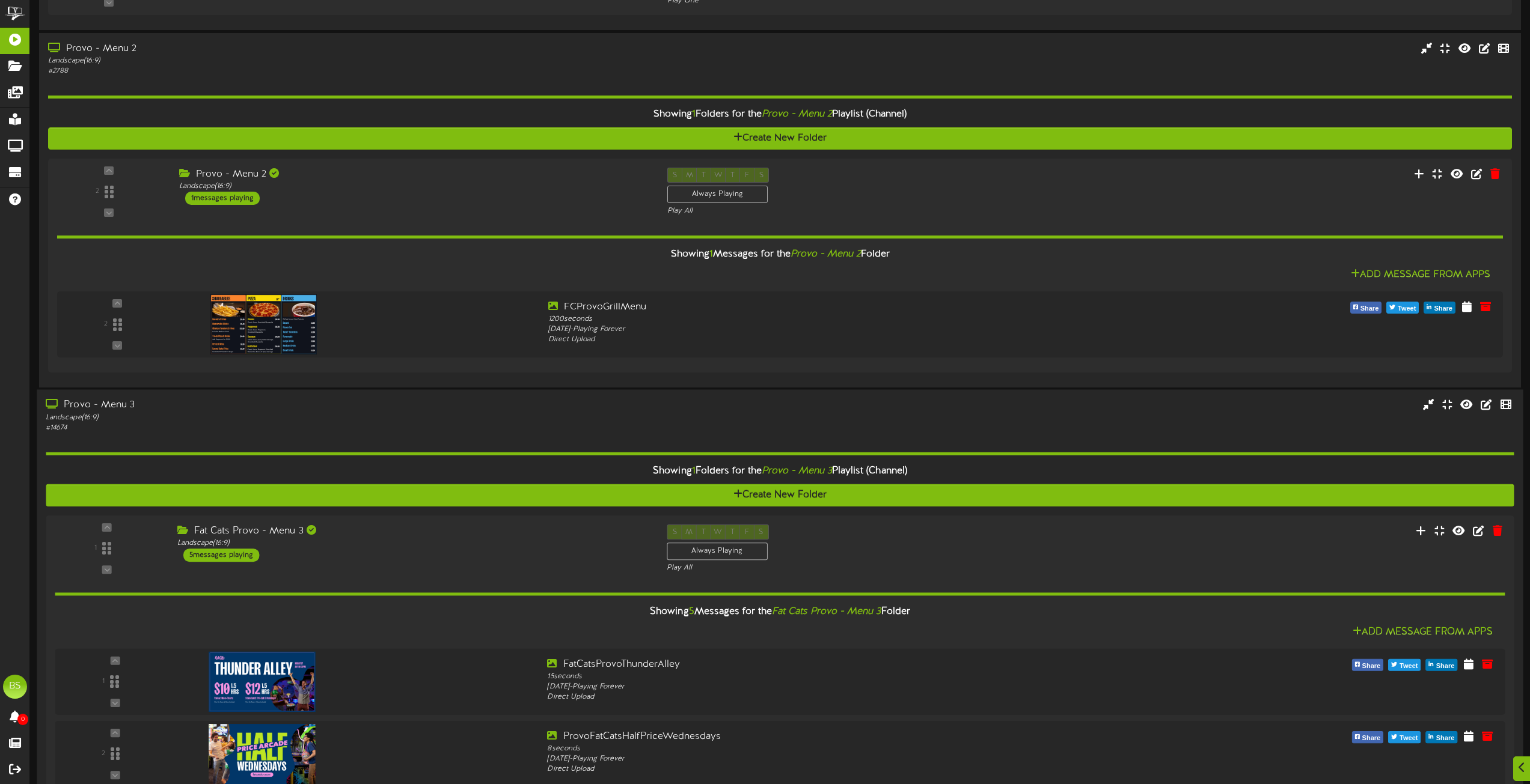
scroll to position [2344, 0]
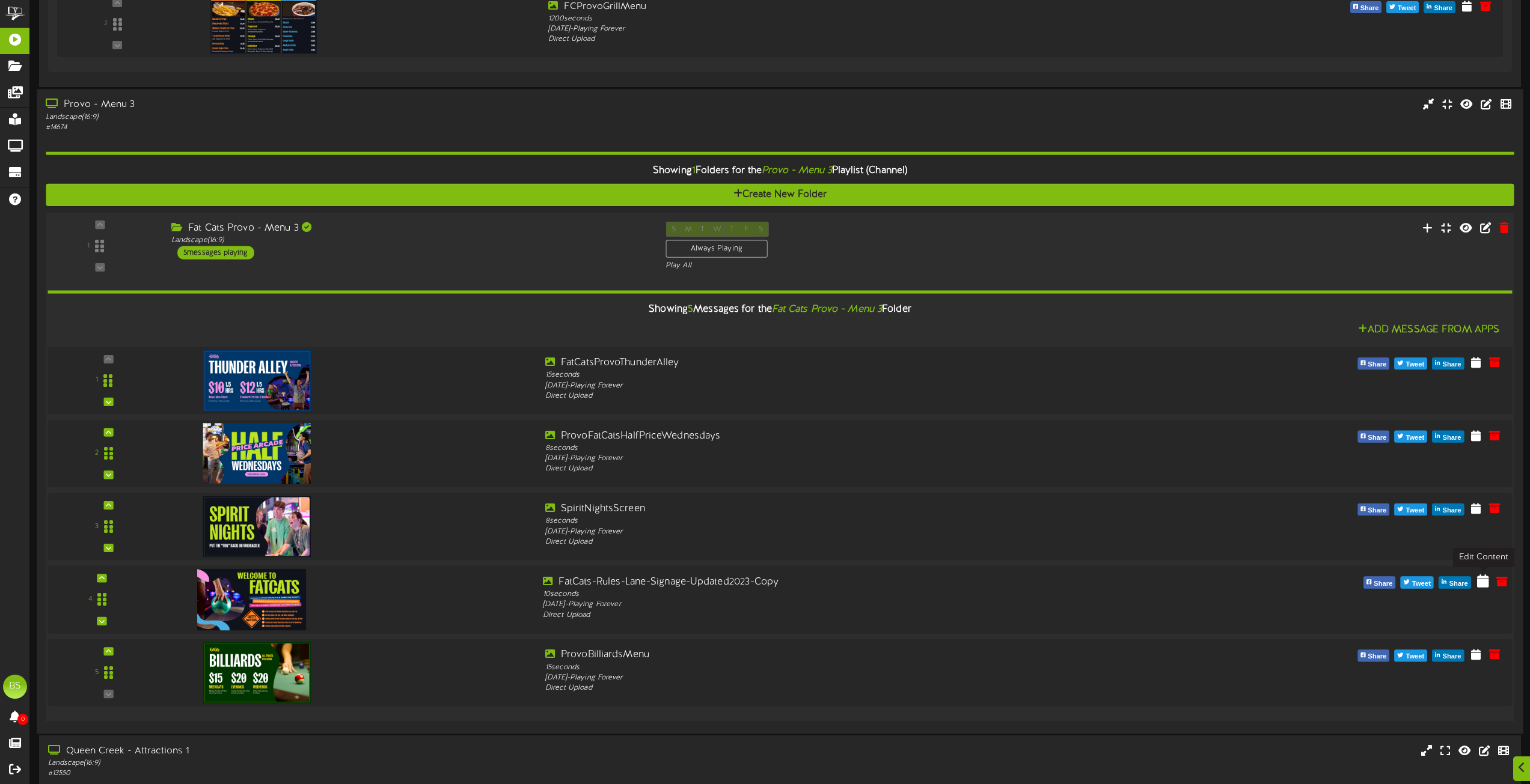
click at [1481, 583] on icon at bounding box center [1483, 580] width 12 height 13
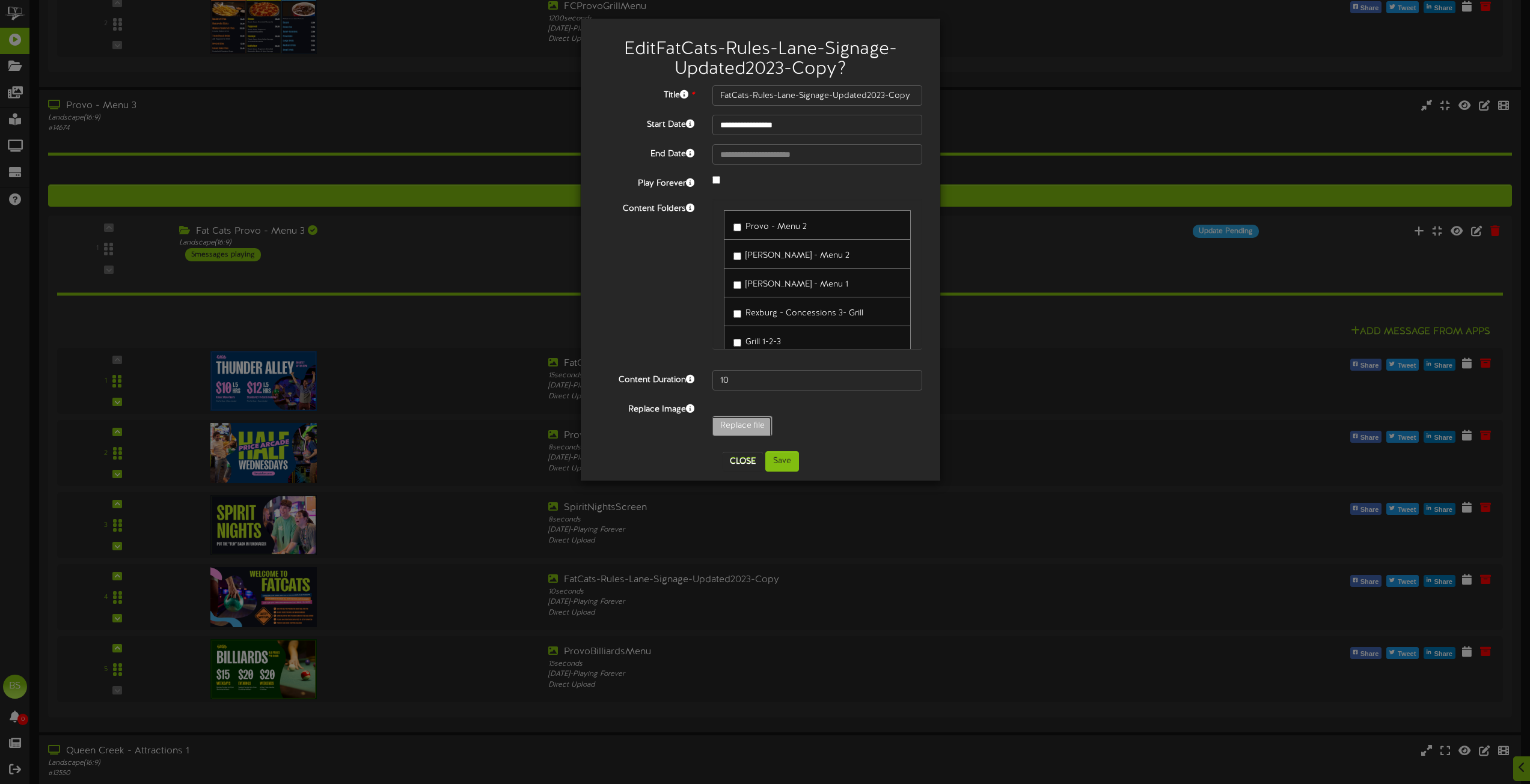
click at [751, 423] on input "Replace file" at bounding box center [117, 458] width 1308 height 86
type input "**********"
type input "ScreenBowlingTimeRecommendation"
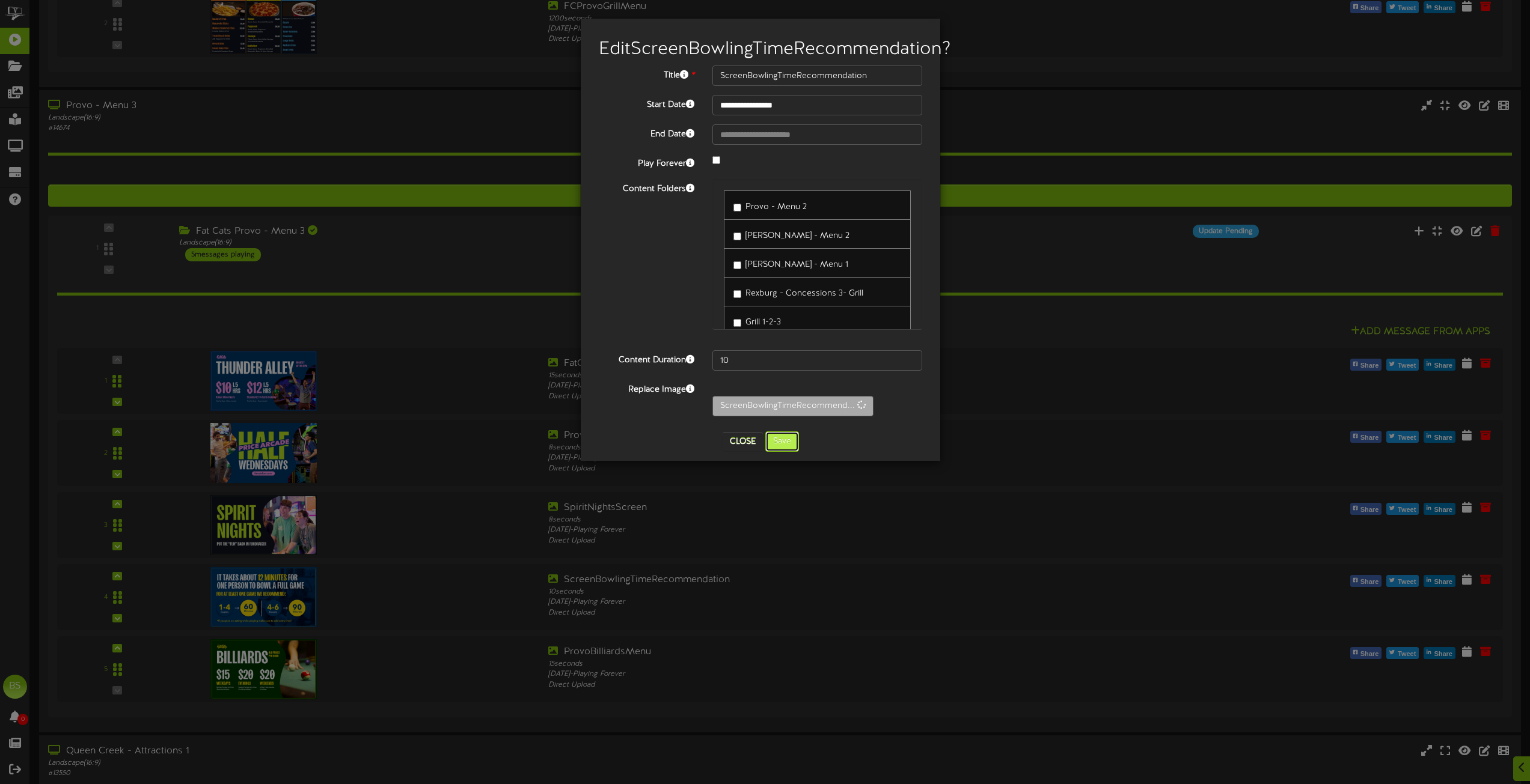
click at [794, 452] on button "Save" at bounding box center [781, 441] width 34 height 20
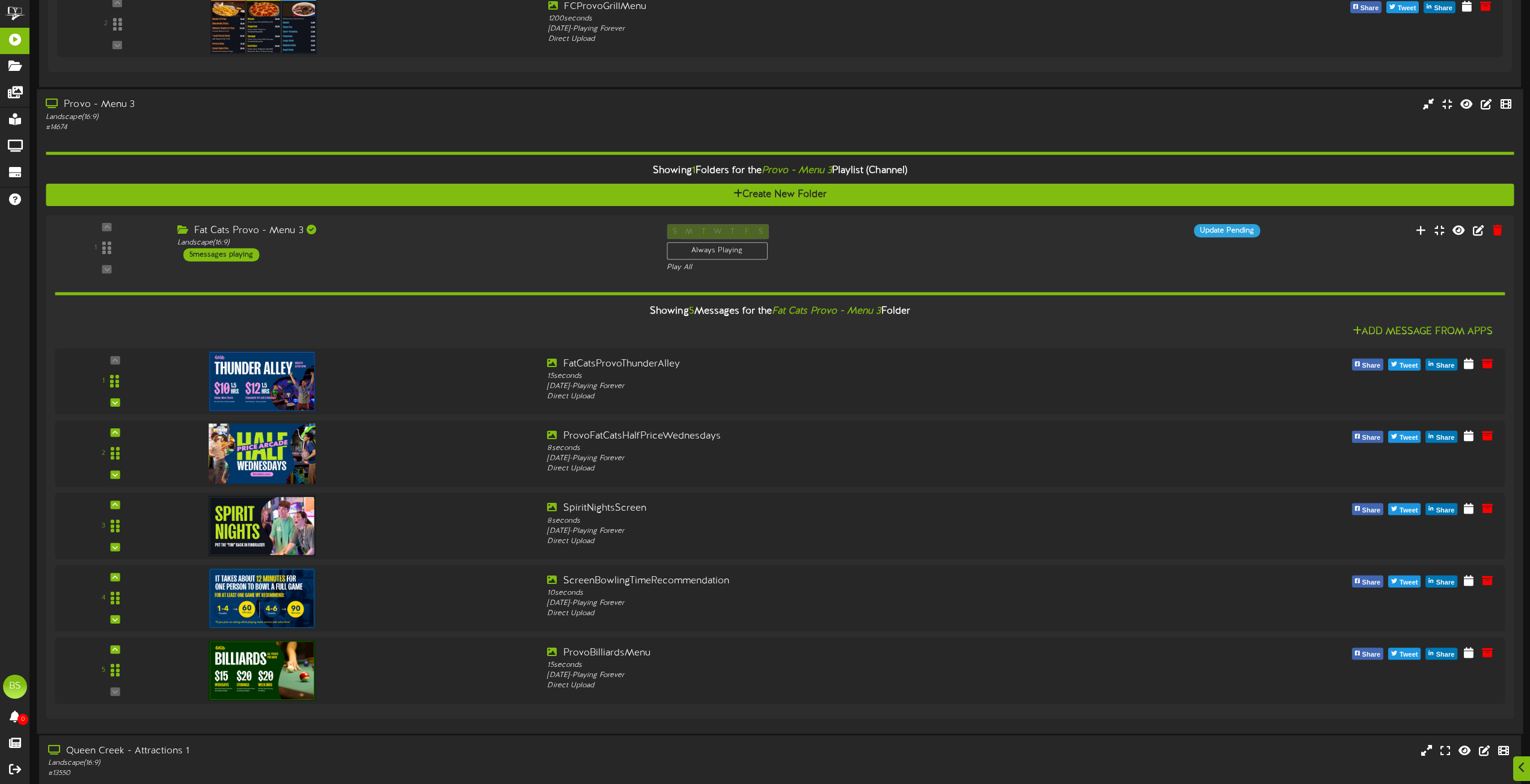
drag, startPoint x: 109, startPoint y: 105, endPoint x: 121, endPoint y: 104, distance: 12.0
click at [110, 105] on div "Provo - Menu 3" at bounding box center [347, 105] width 602 height 13
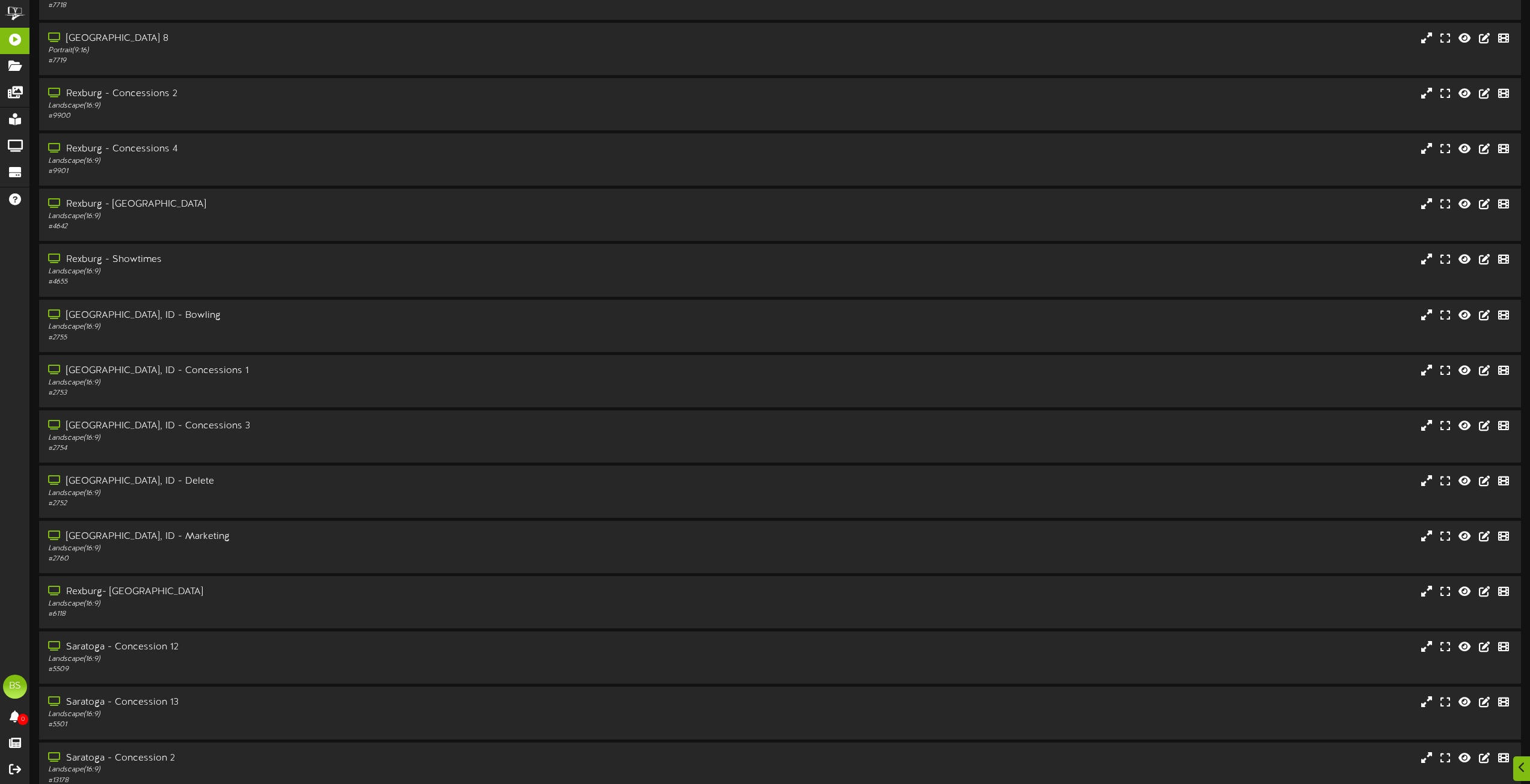
scroll to position [4327, 0]
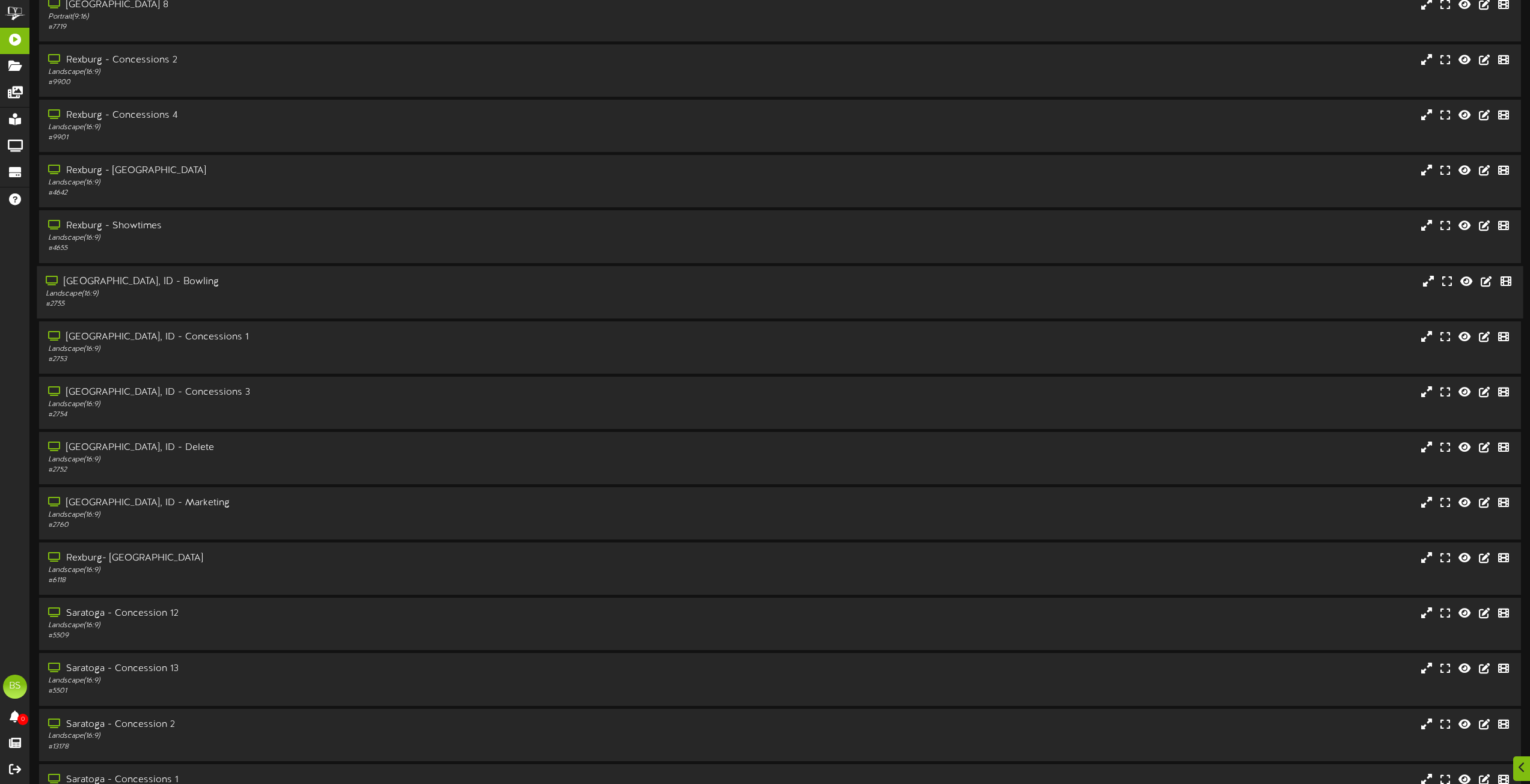
click at [140, 280] on div "Rexburg, ID - Bowling" at bounding box center [347, 282] width 602 height 13
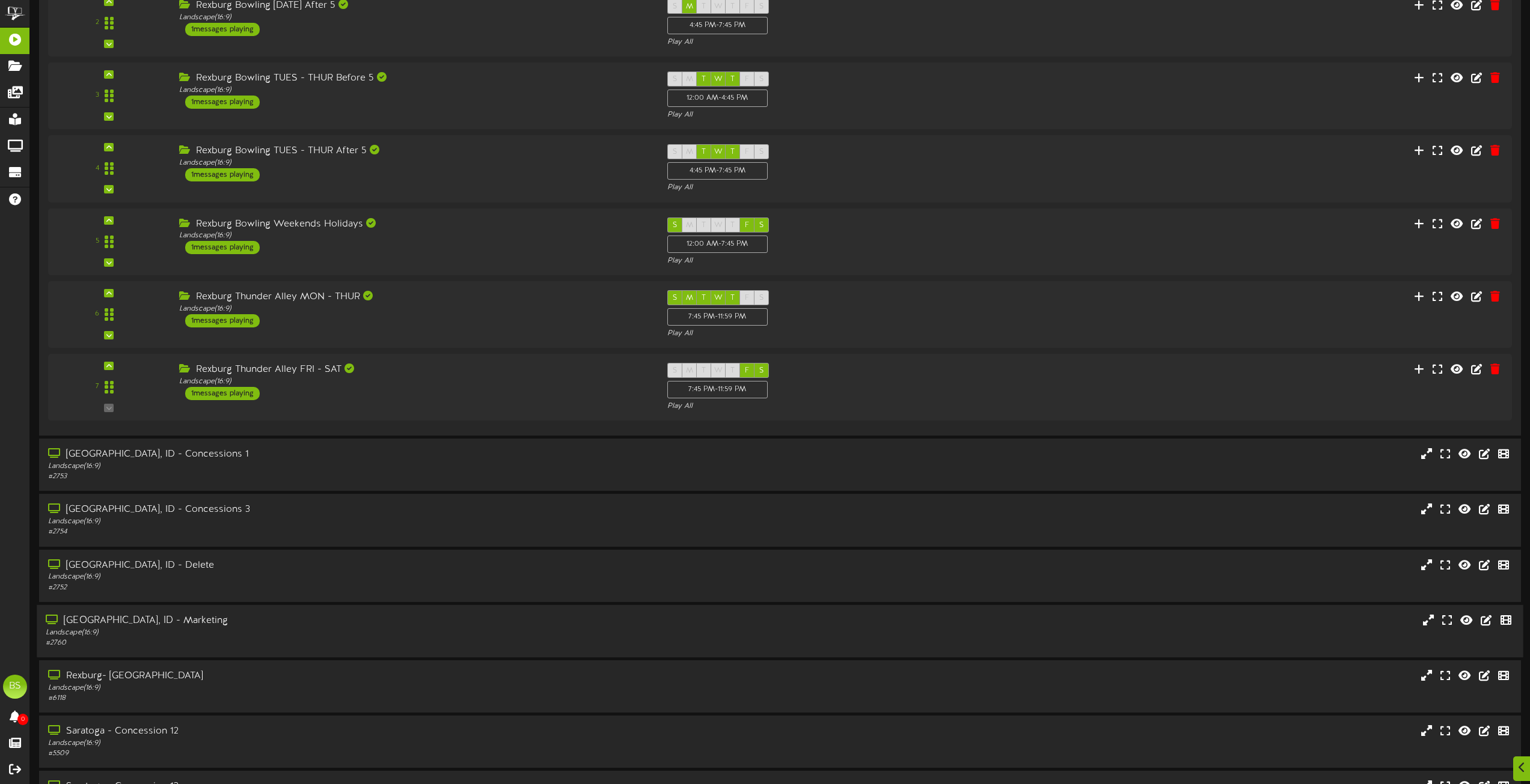
scroll to position [4808, 0]
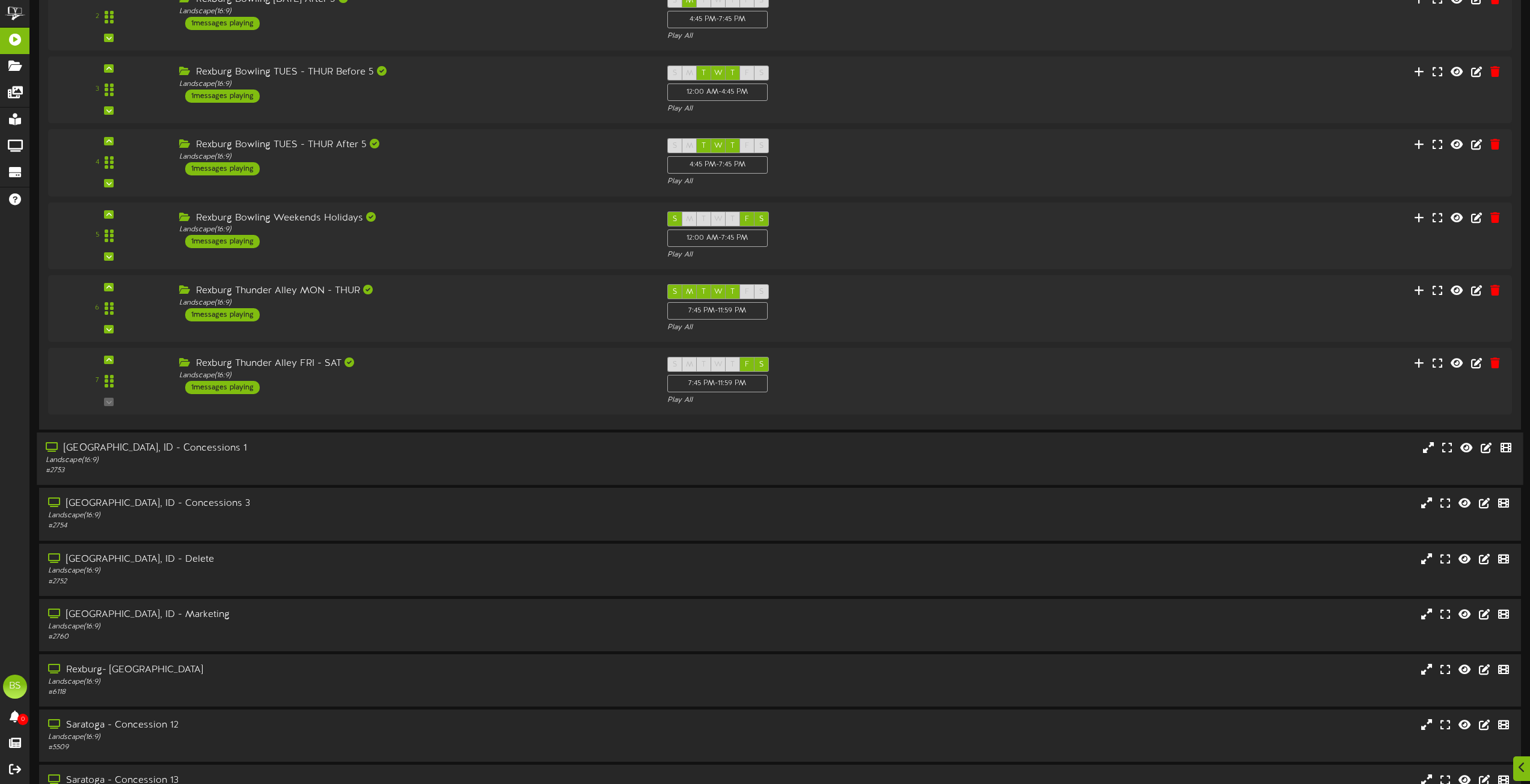
click at [163, 449] on div "Rexburg, ID - Concessions 1" at bounding box center [347, 449] width 602 height 13
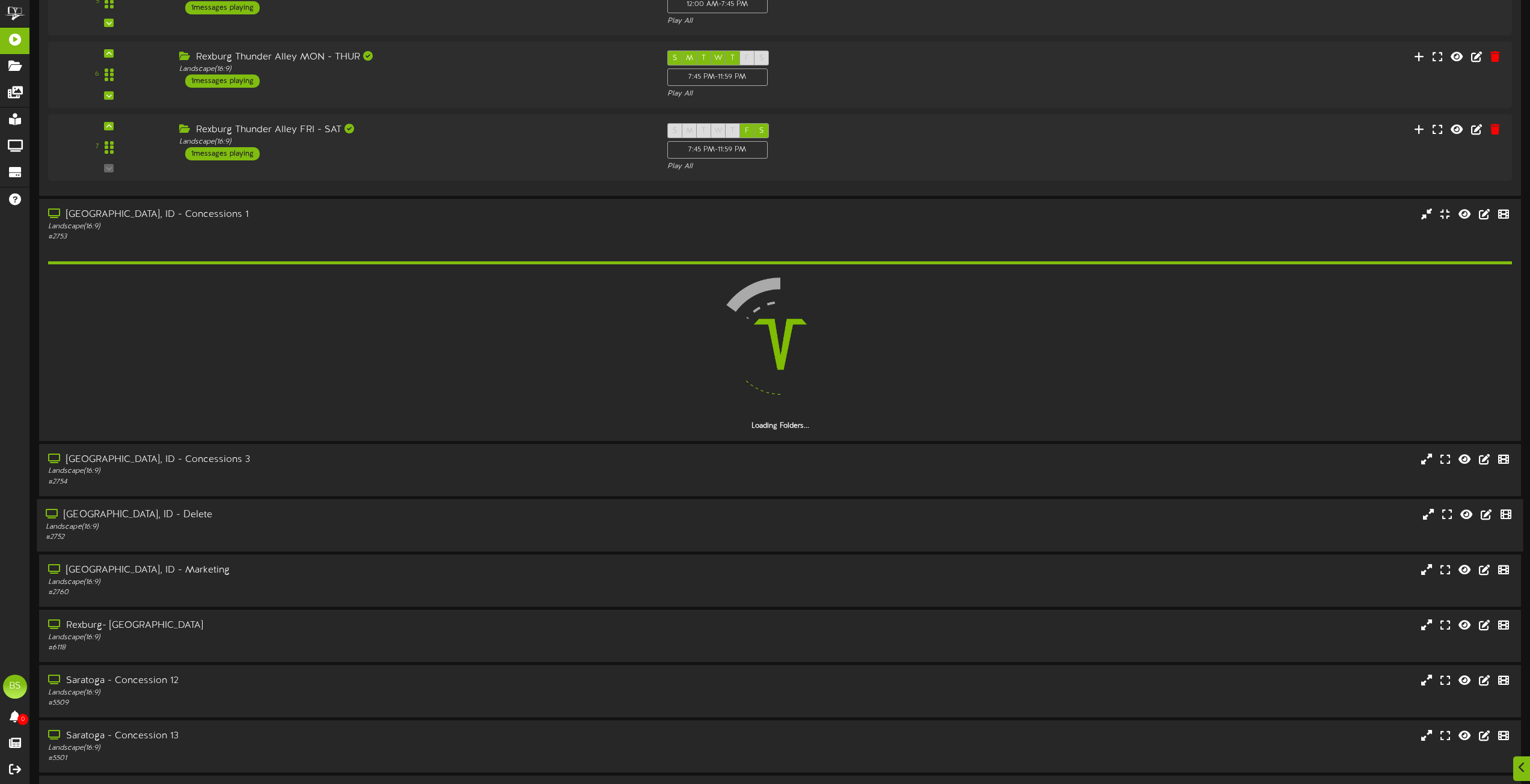
scroll to position [5048, 0]
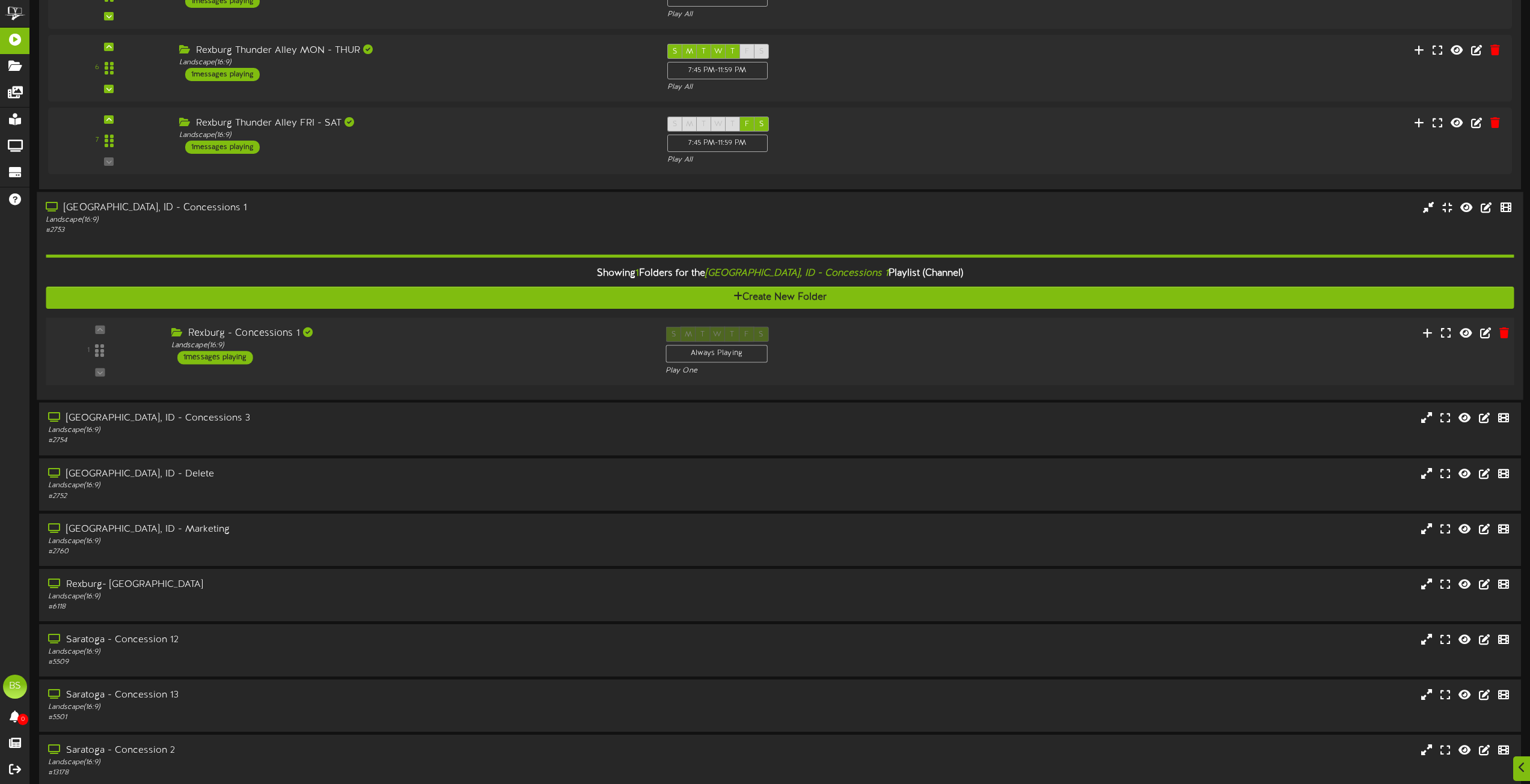
click at [245, 354] on div "1 messages playing" at bounding box center [215, 357] width 76 height 13
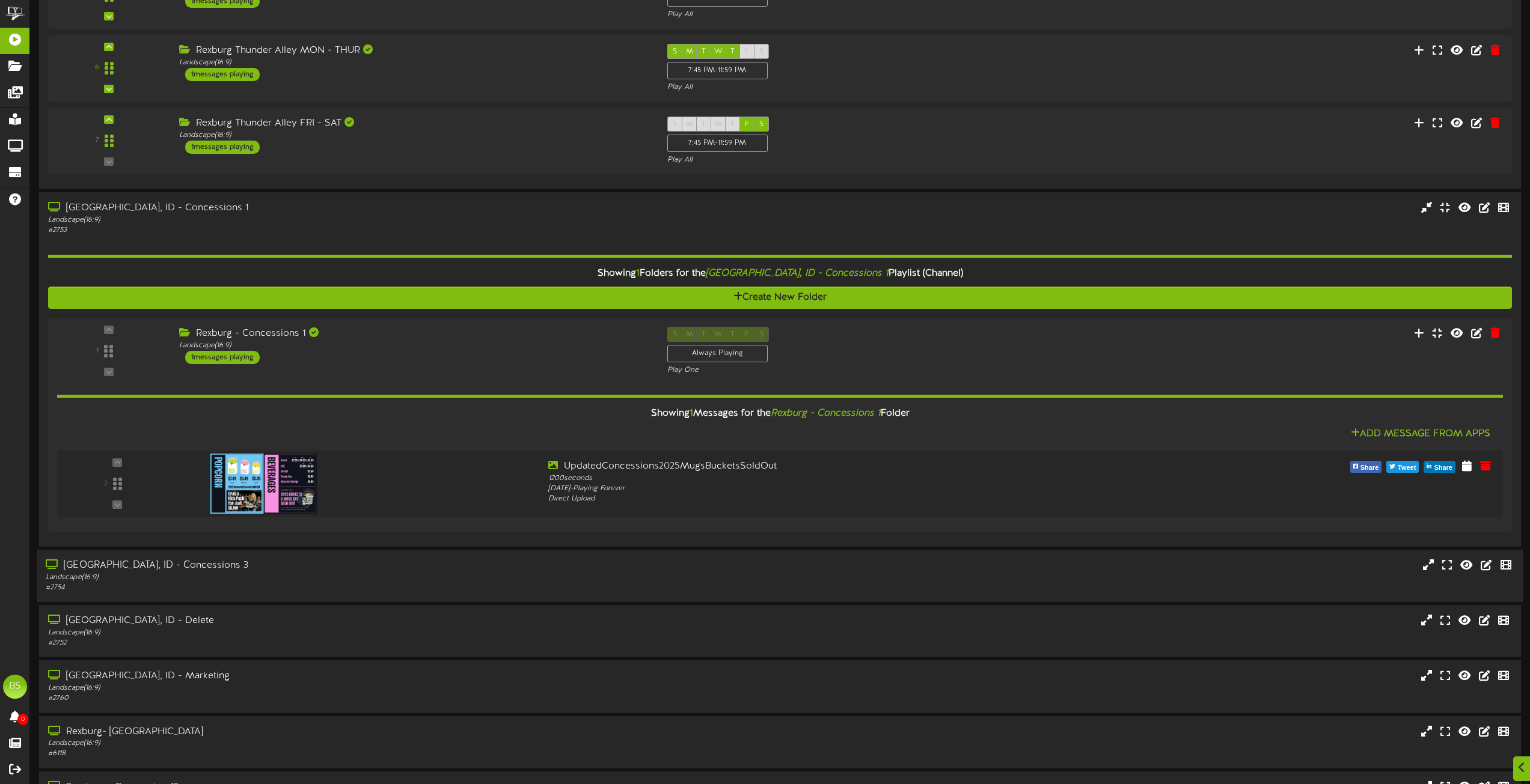
click at [169, 566] on div "Rexburg, ID - Concessions 3" at bounding box center [347, 566] width 602 height 13
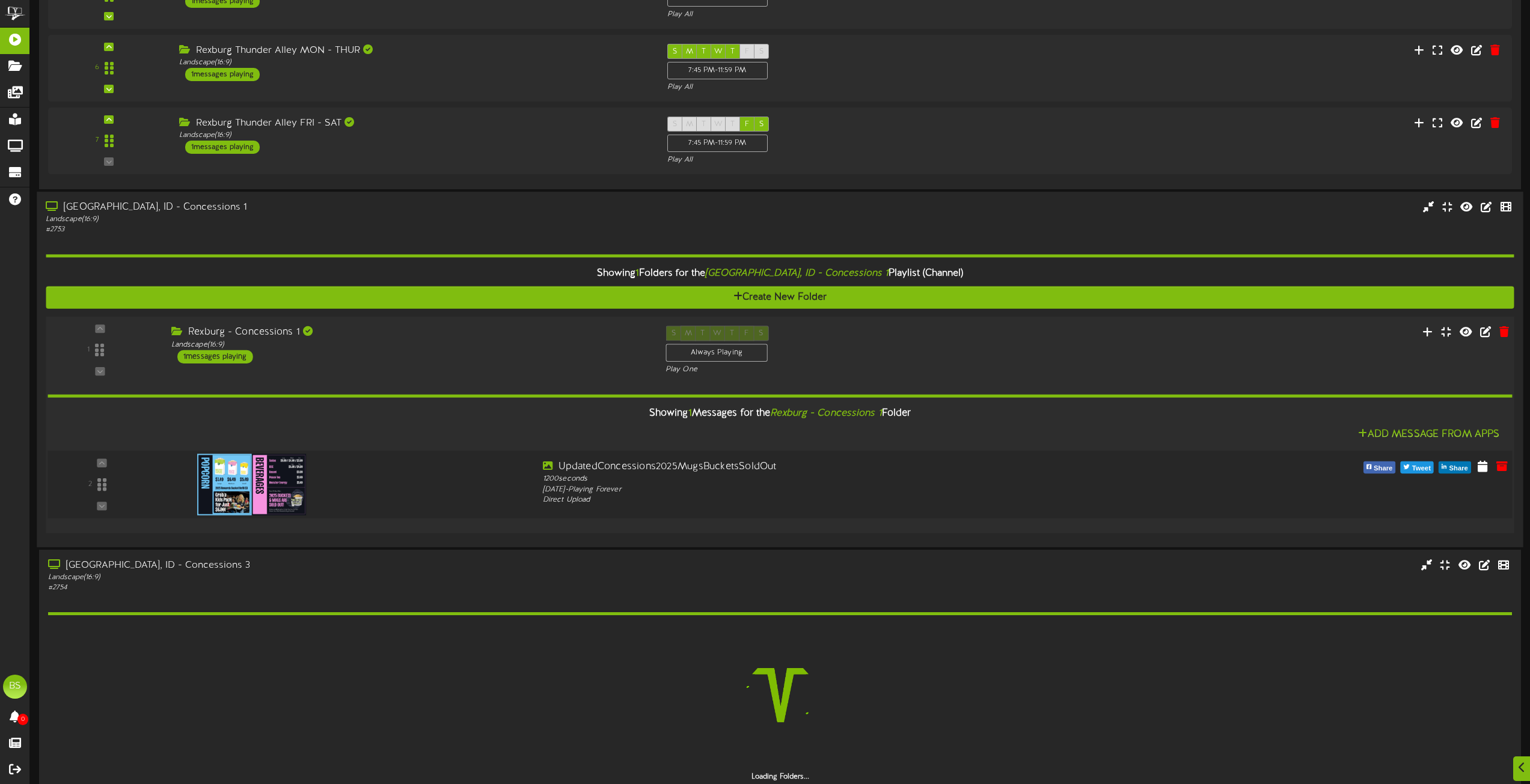
scroll to position [5469, 0]
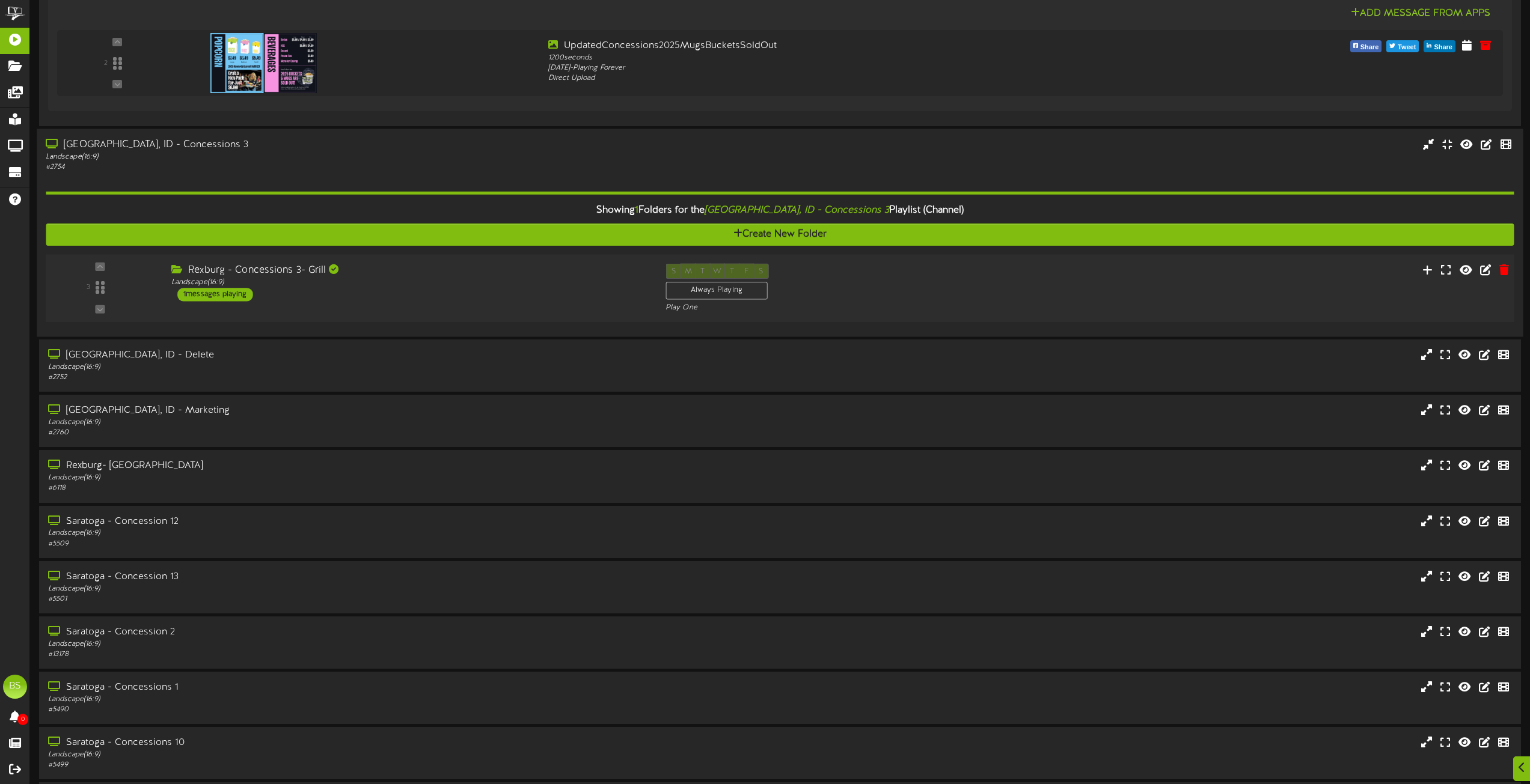
click at [206, 295] on div "1 messages playing" at bounding box center [215, 295] width 76 height 13
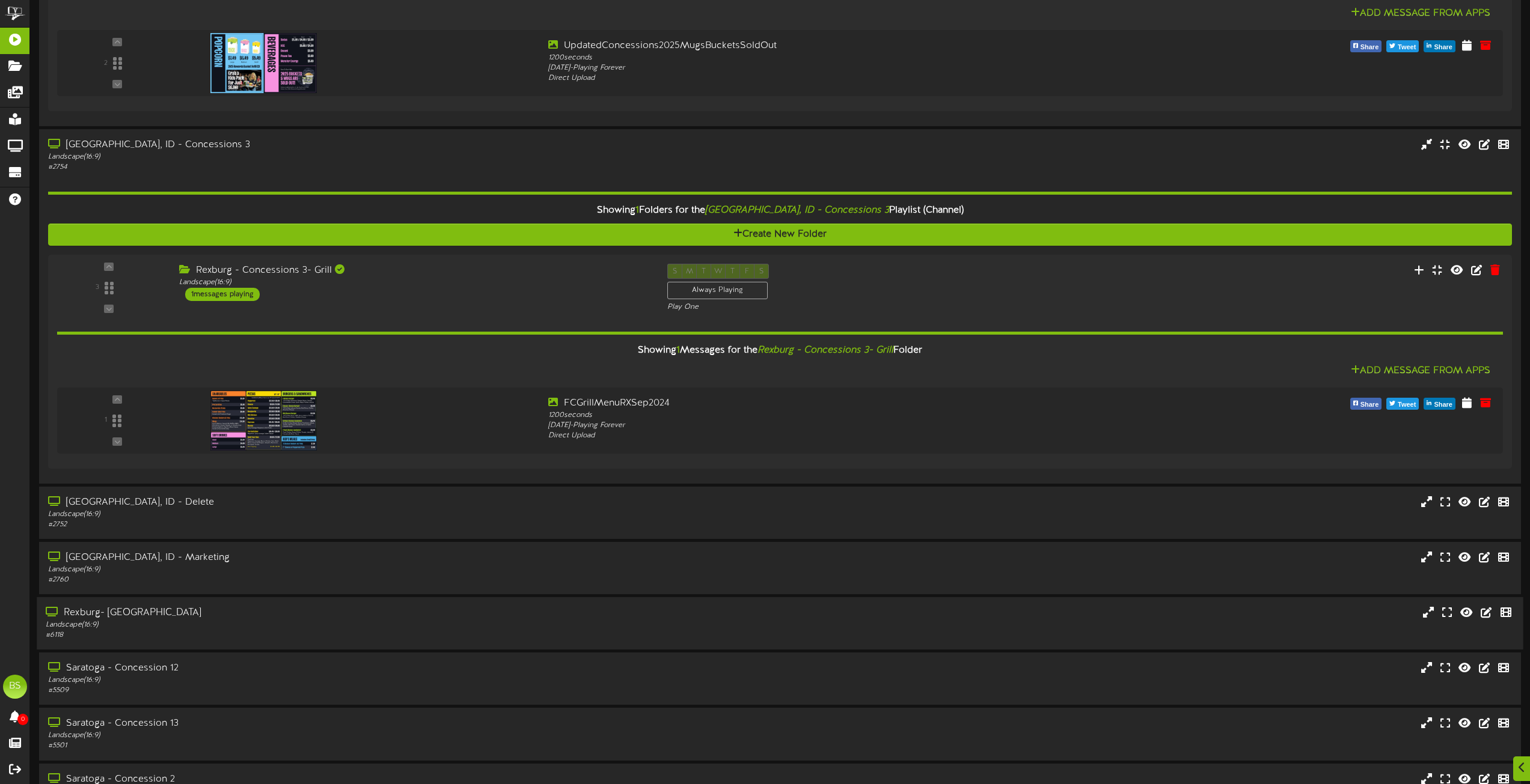
scroll to position [5770, 0]
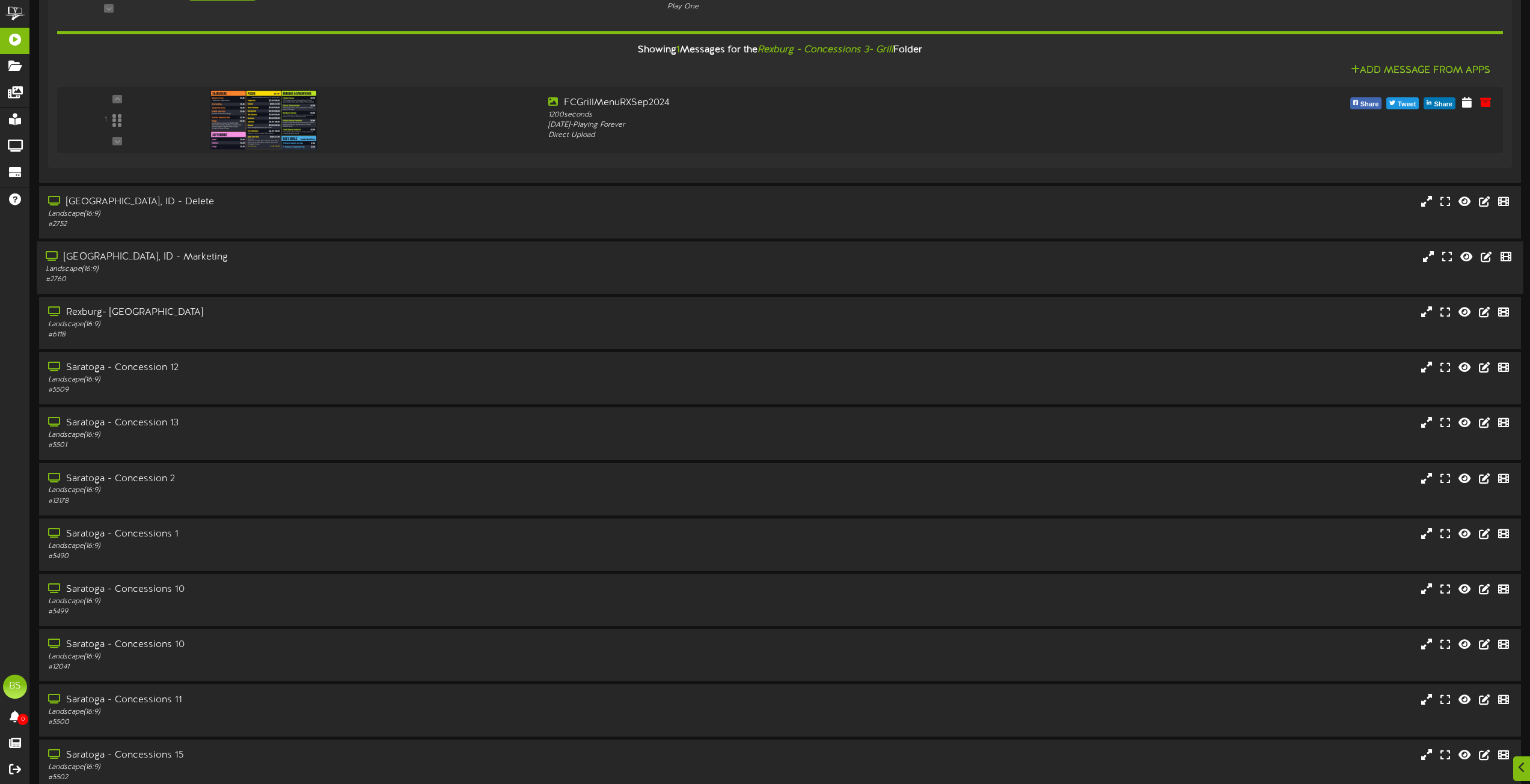
click at [160, 260] on div "Rexburg, ID - Marketing" at bounding box center [347, 257] width 602 height 13
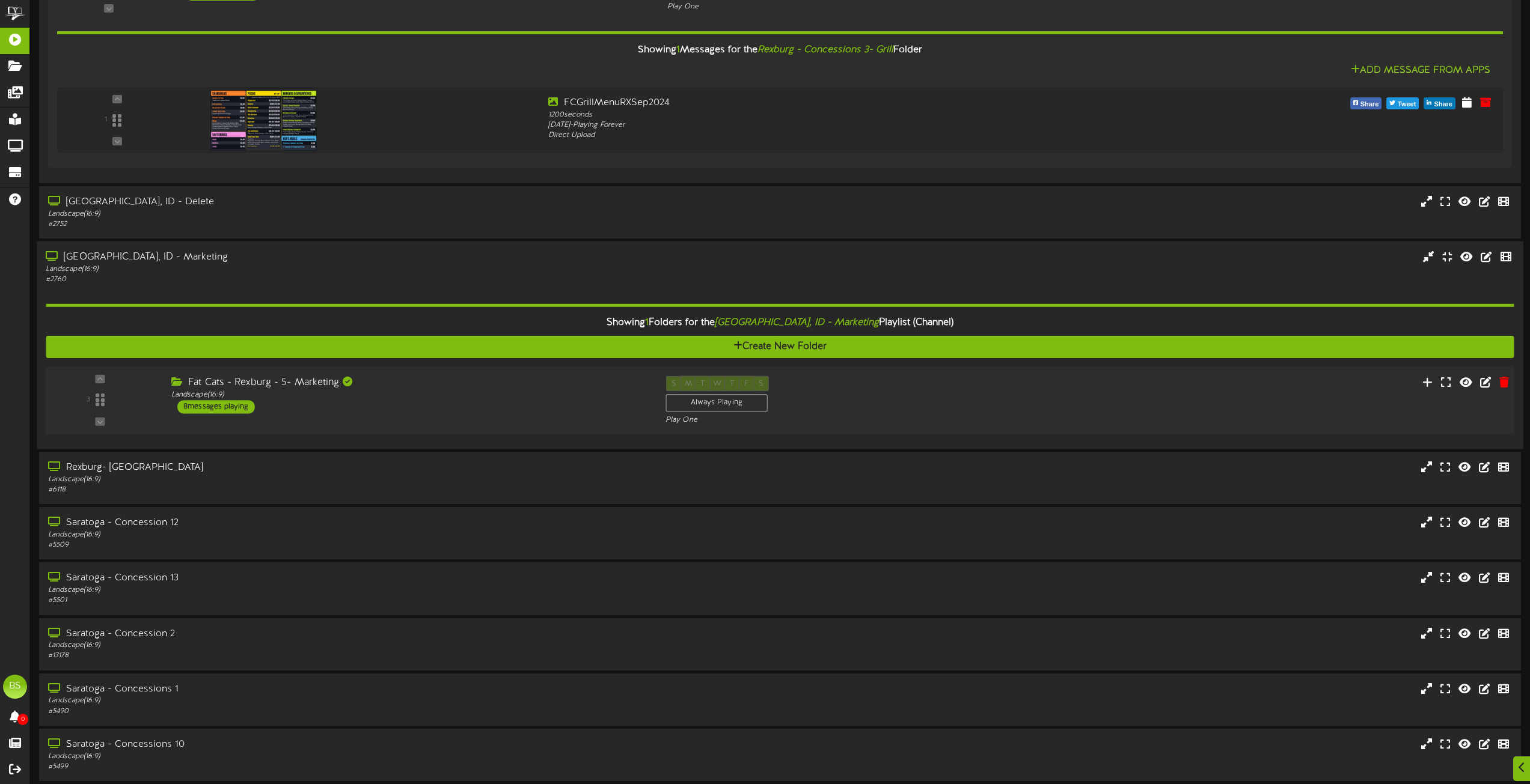
click at [224, 410] on div "8 messages playing" at bounding box center [216, 407] width 78 height 13
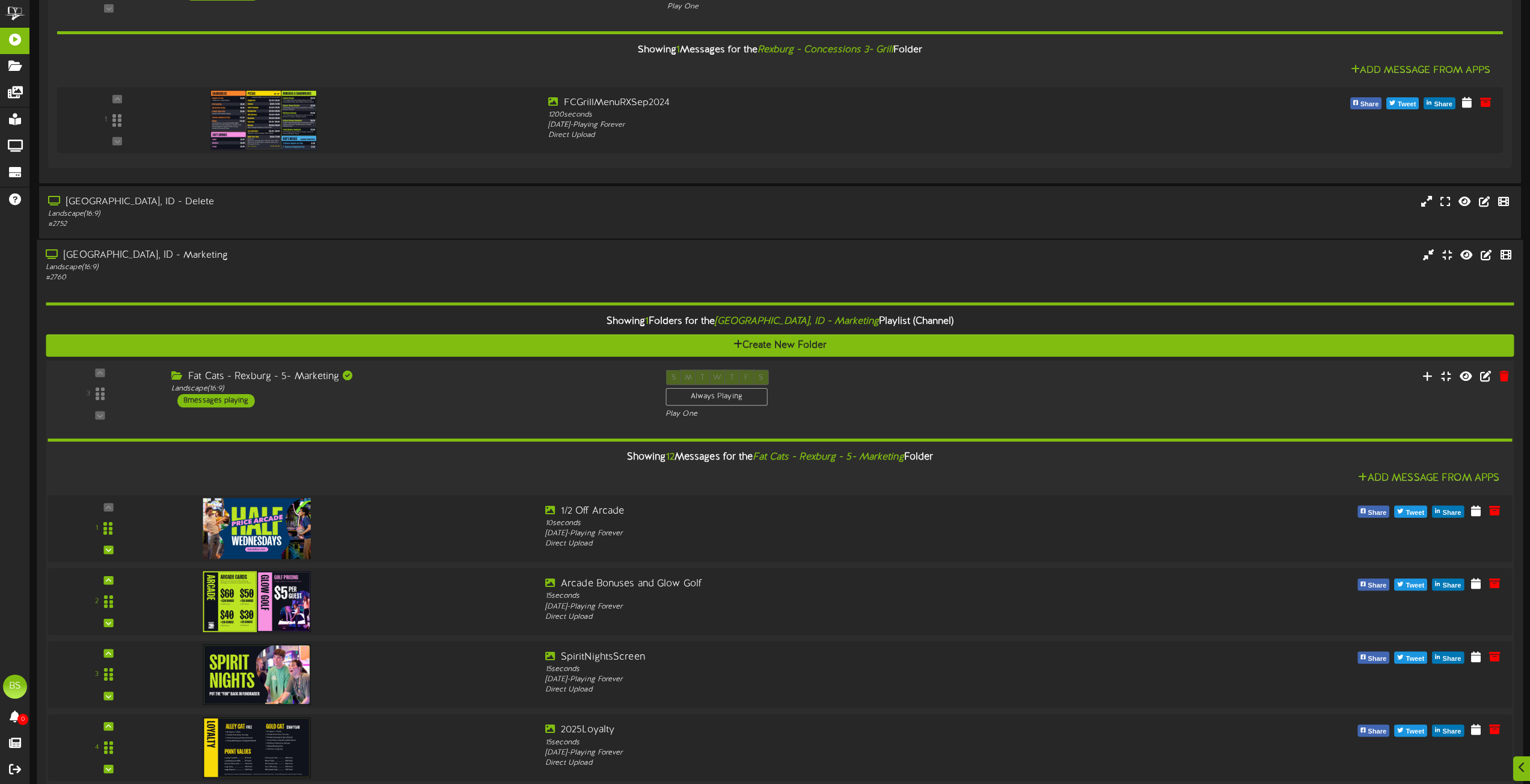
scroll to position [6070, 0]
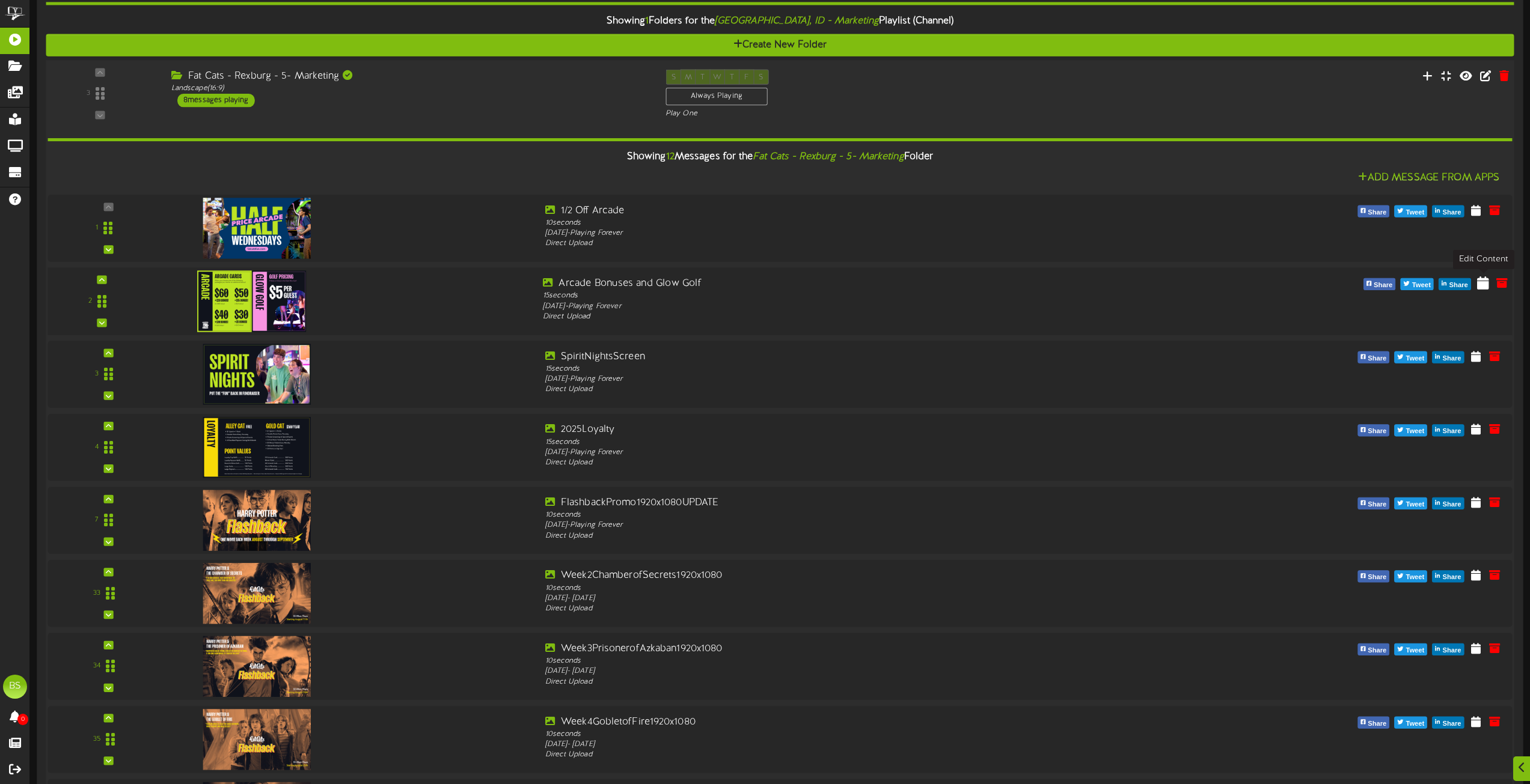
click at [1481, 282] on icon at bounding box center [1483, 282] width 12 height 13
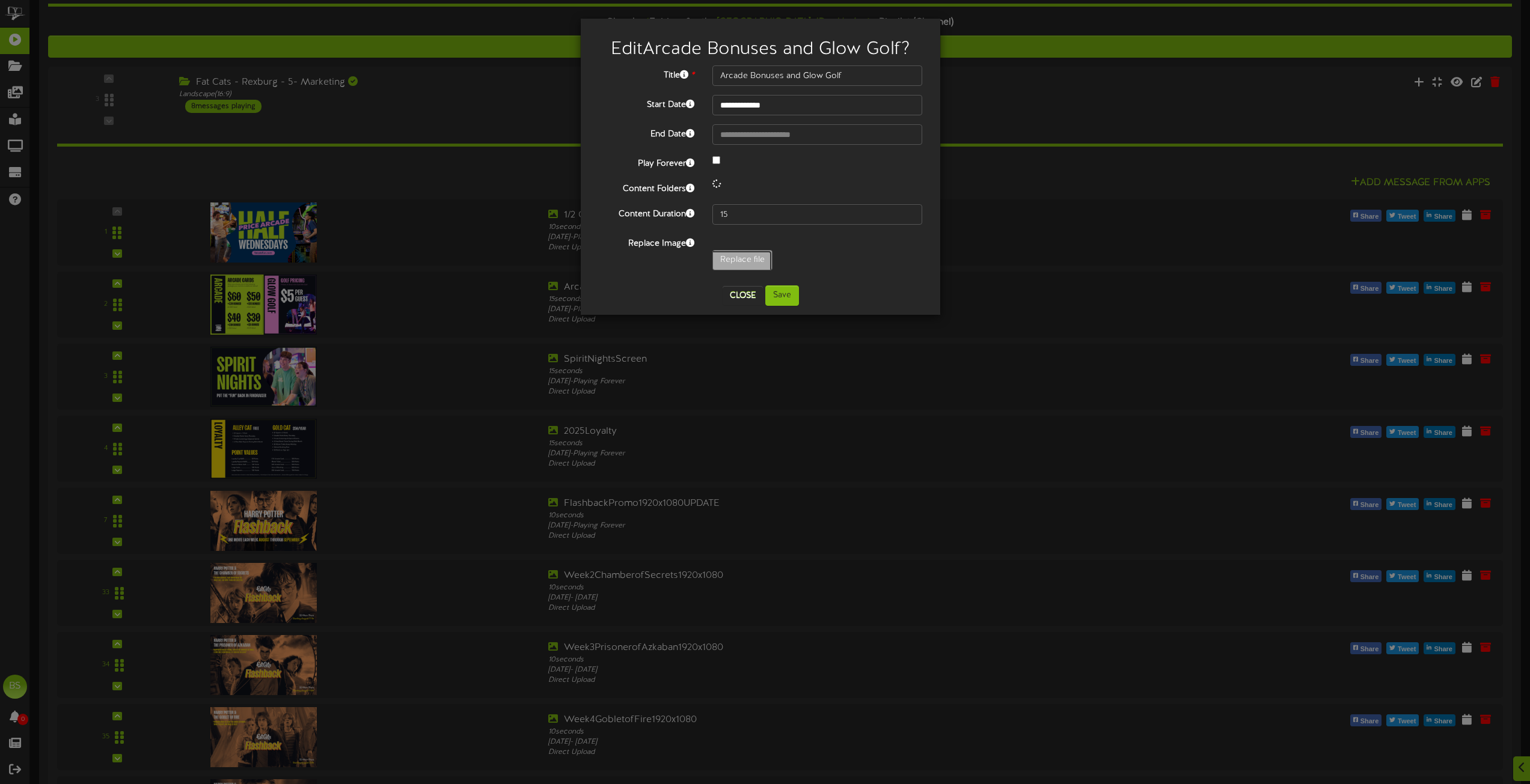
click at [746, 257] on input "Replace file" at bounding box center [117, 293] width 1308 height 86
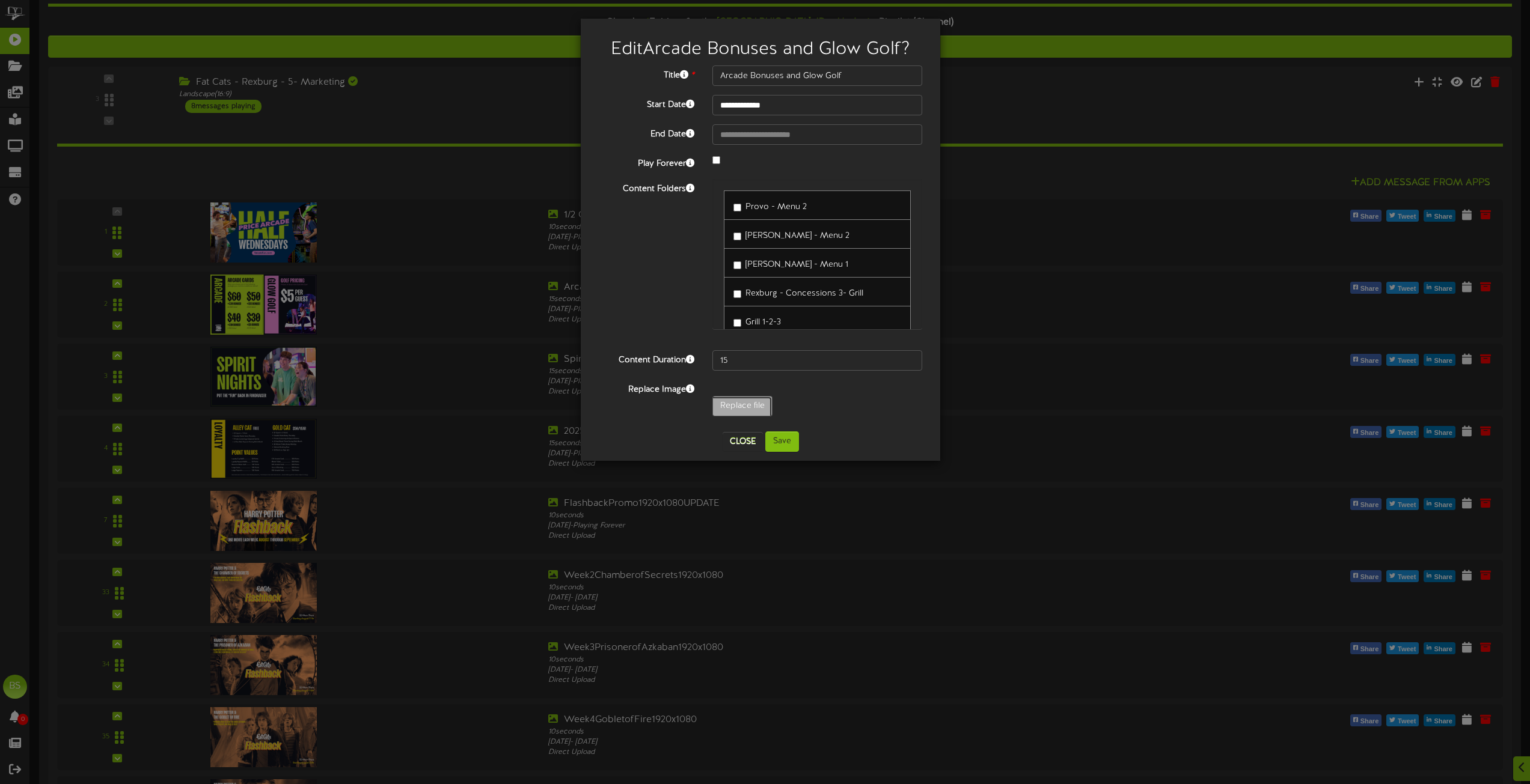
type input "**********"
type input "ScreenBowlingTimeRecommendation"
click at [781, 452] on button "Save" at bounding box center [781, 441] width 34 height 20
